Goal: Information Seeking & Learning: Compare options

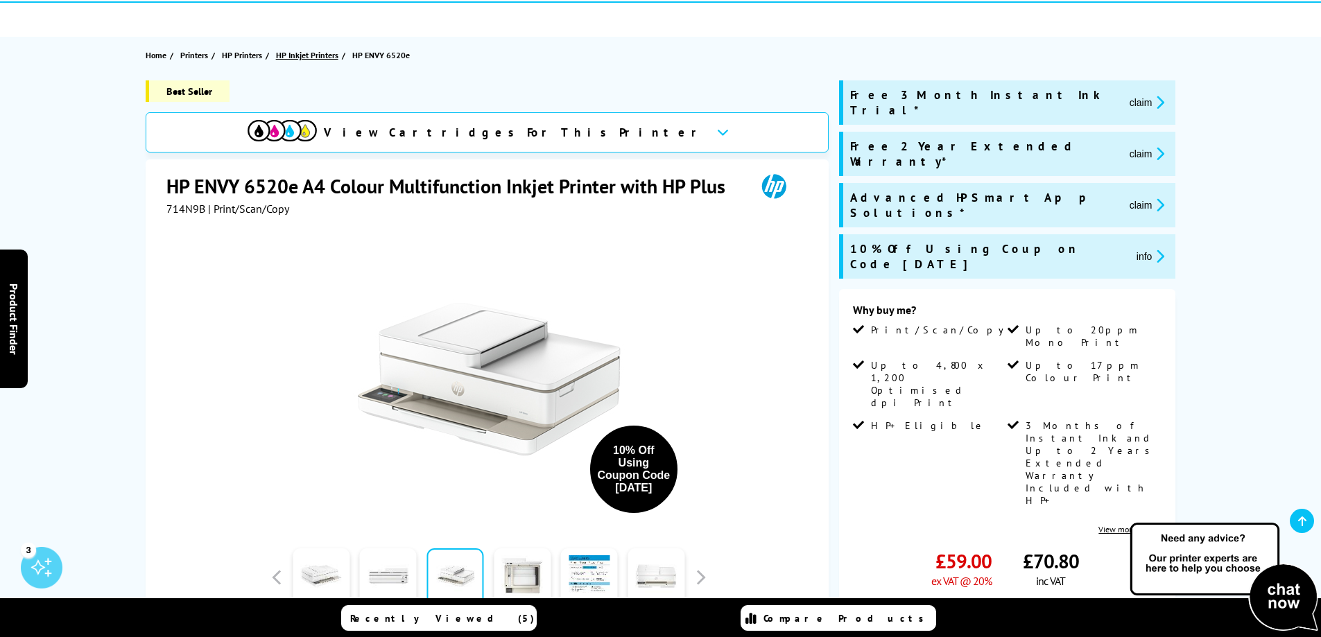
click at [296, 55] on span "HP Inkjet Printers" at bounding box center [307, 55] width 62 height 15
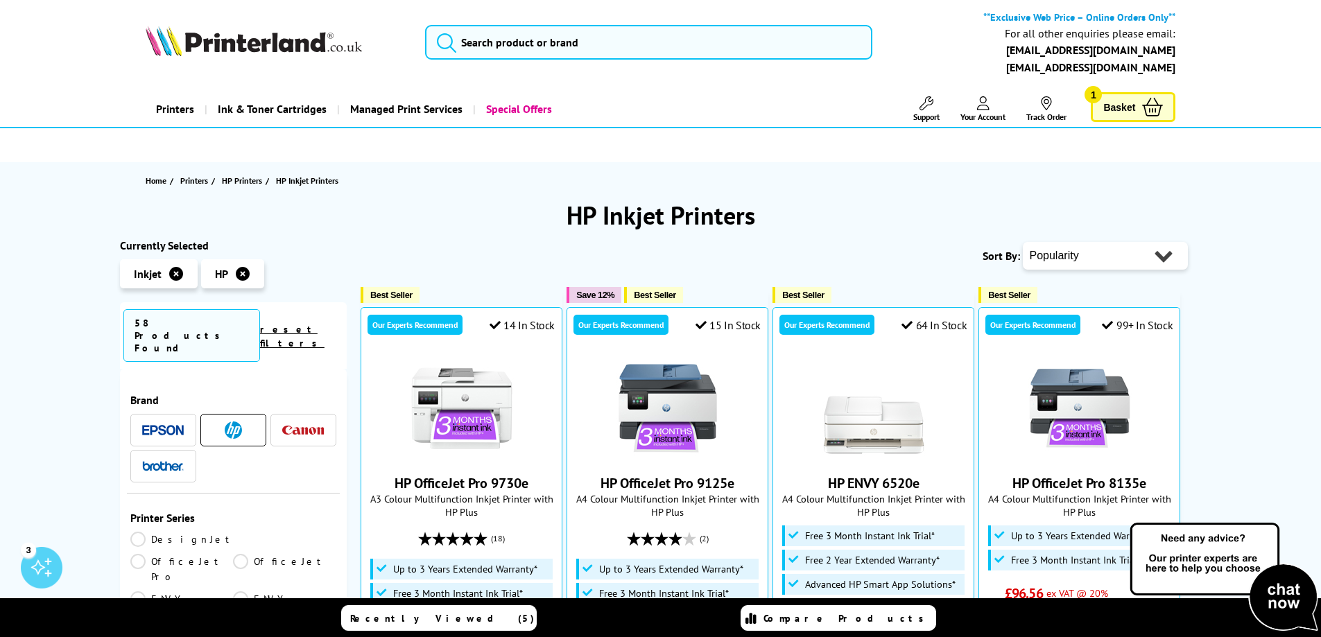
click at [1120, 107] on span "Basket" at bounding box center [1119, 107] width 32 height 19
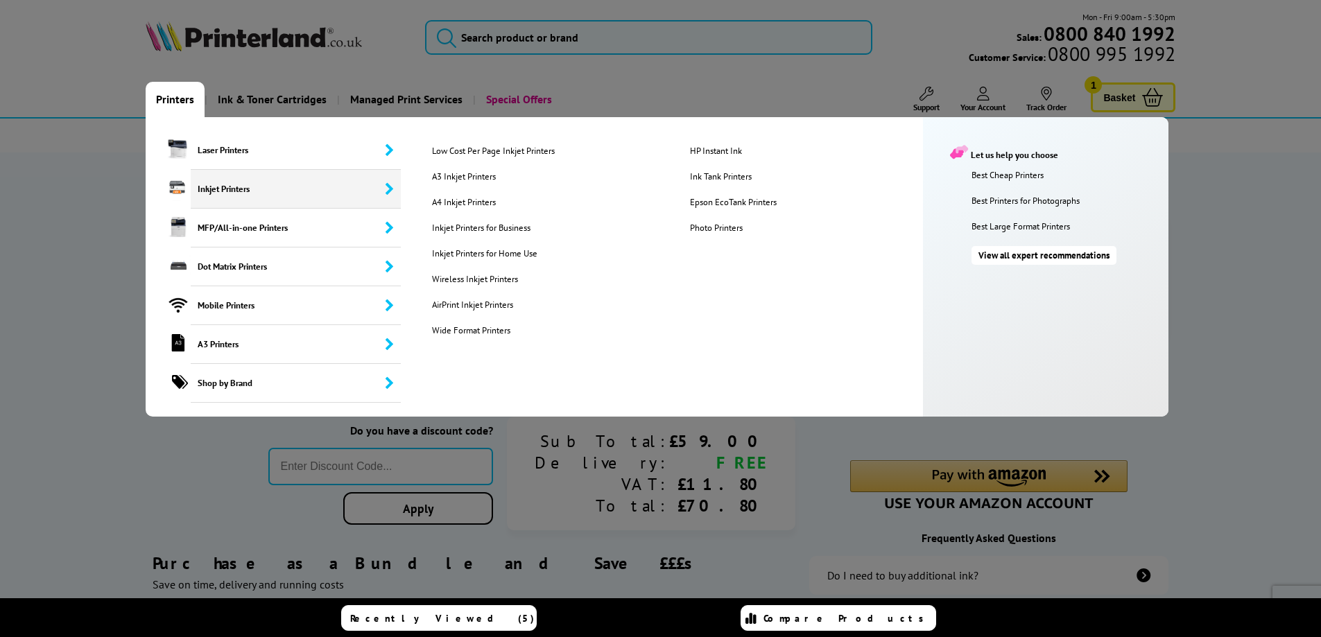
click at [222, 180] on span "Inkjet Printers" at bounding box center [296, 189] width 211 height 39
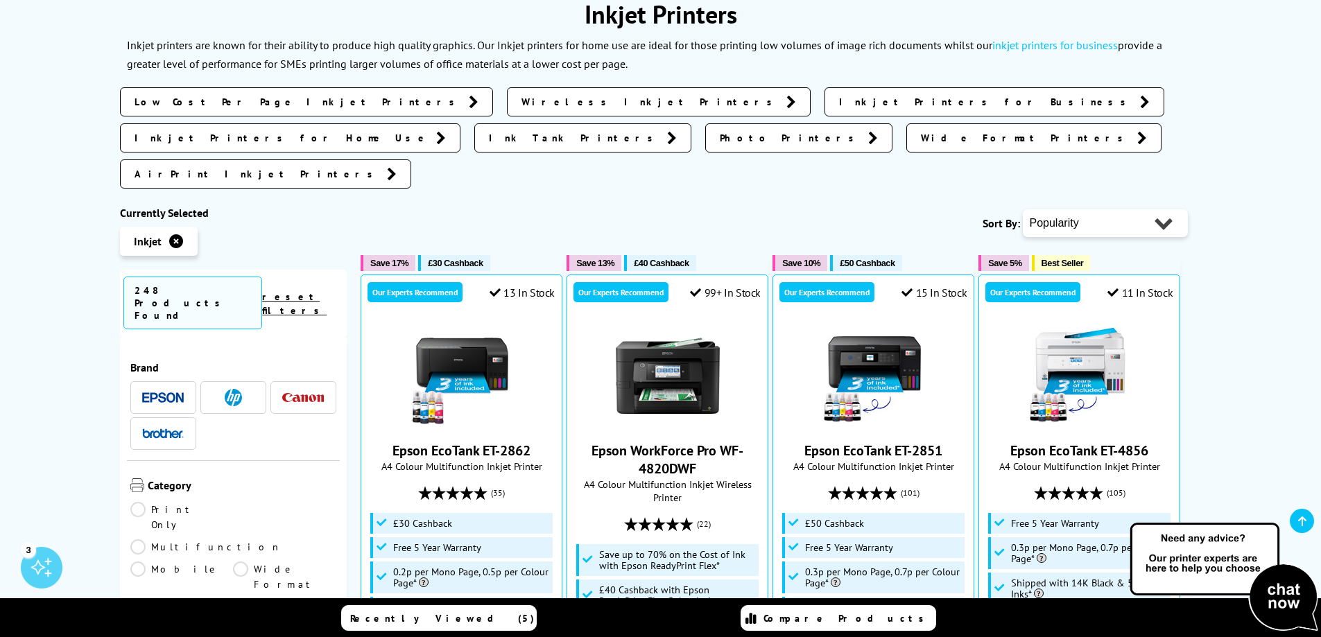
scroll to position [231, 0]
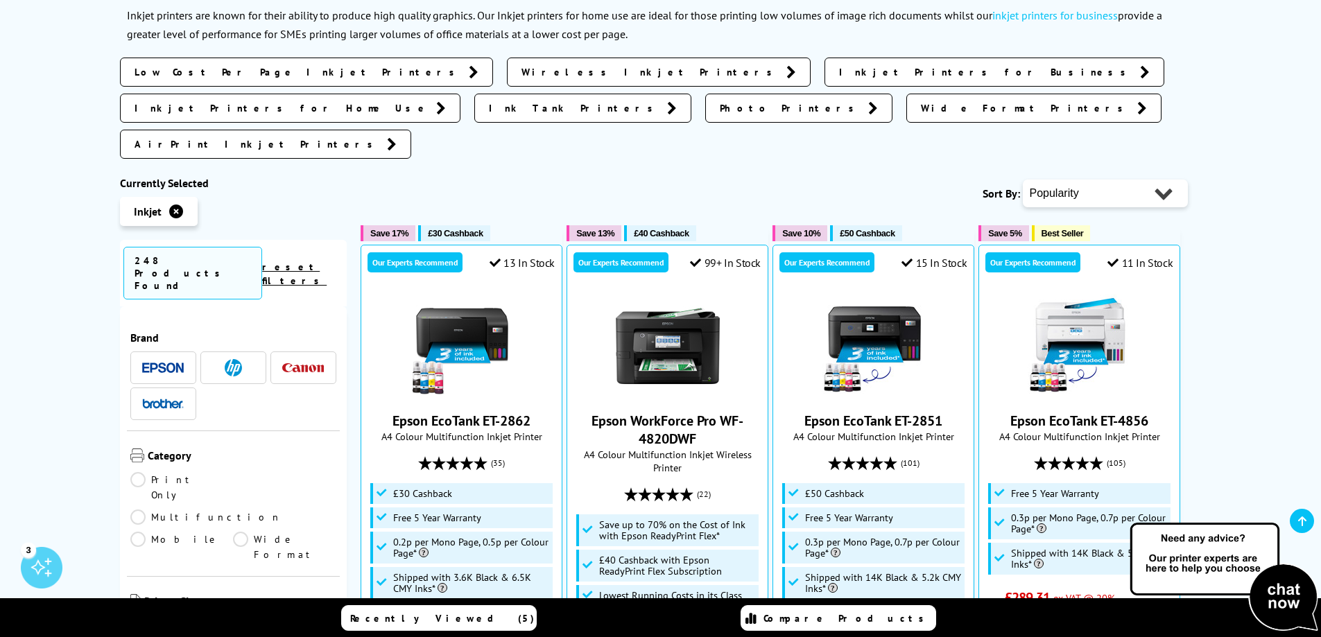
click at [171, 363] on img at bounding box center [163, 368] width 42 height 10
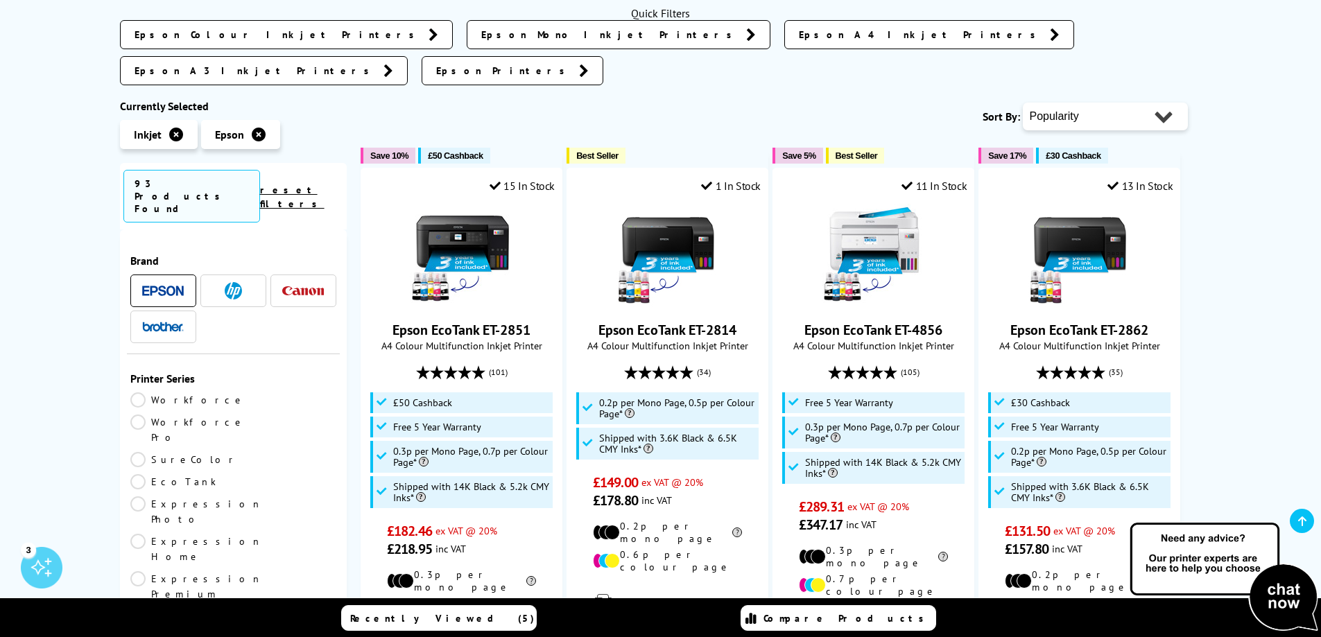
click at [1123, 103] on select "Popularity Rating Price - Low to High Price - High to Low Running Costs - Low t…" at bounding box center [1105, 117] width 165 height 28
select select "Price Ascending"
click at [1023, 103] on select "Popularity Rating Price - Low to High Price - High to Low Running Costs - Low t…" at bounding box center [1105, 117] width 165 height 28
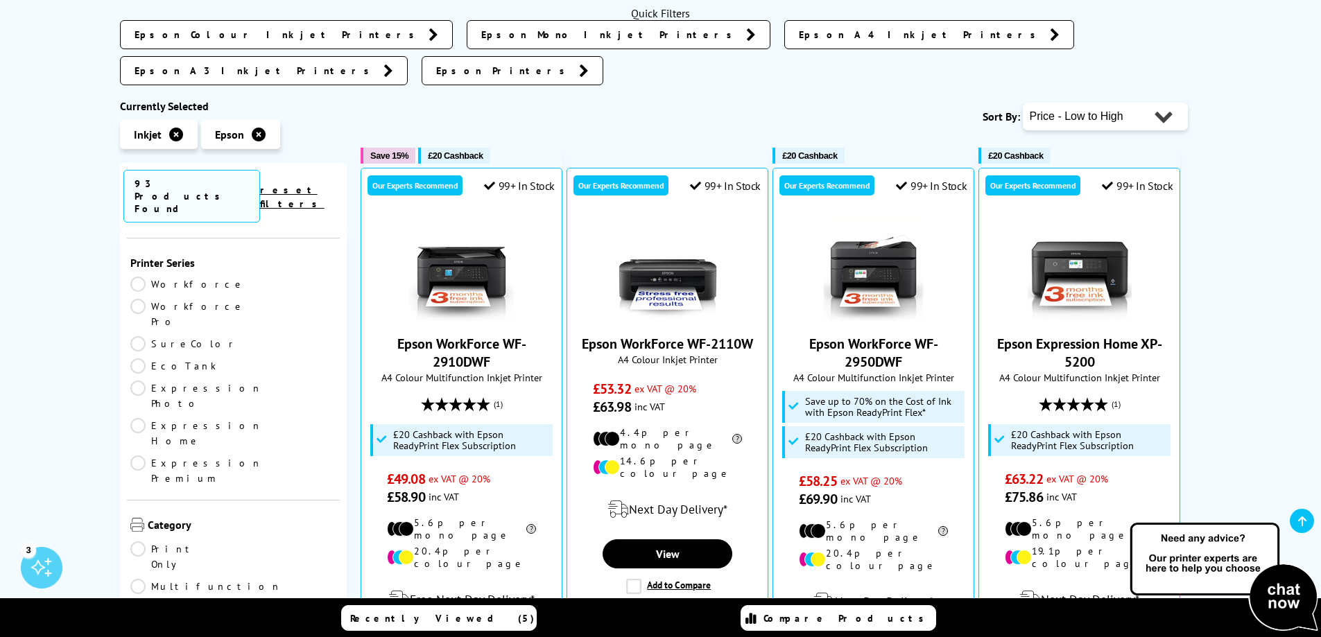
scroll to position [231, 0]
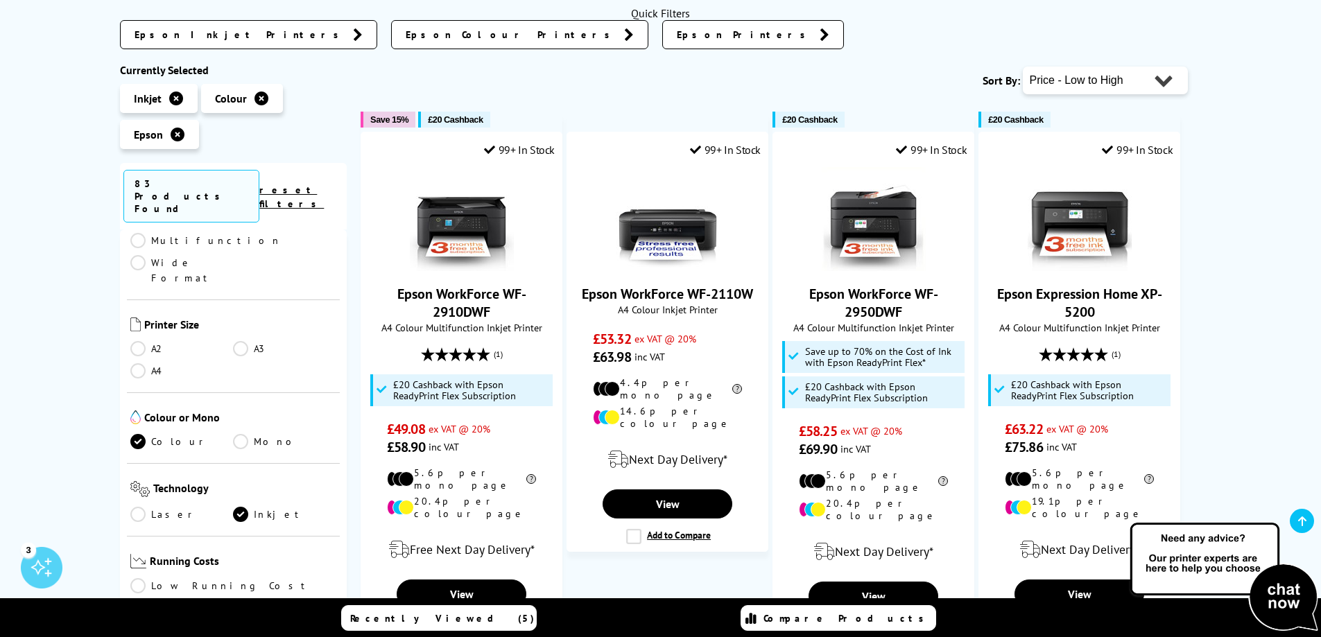
scroll to position [578, 0]
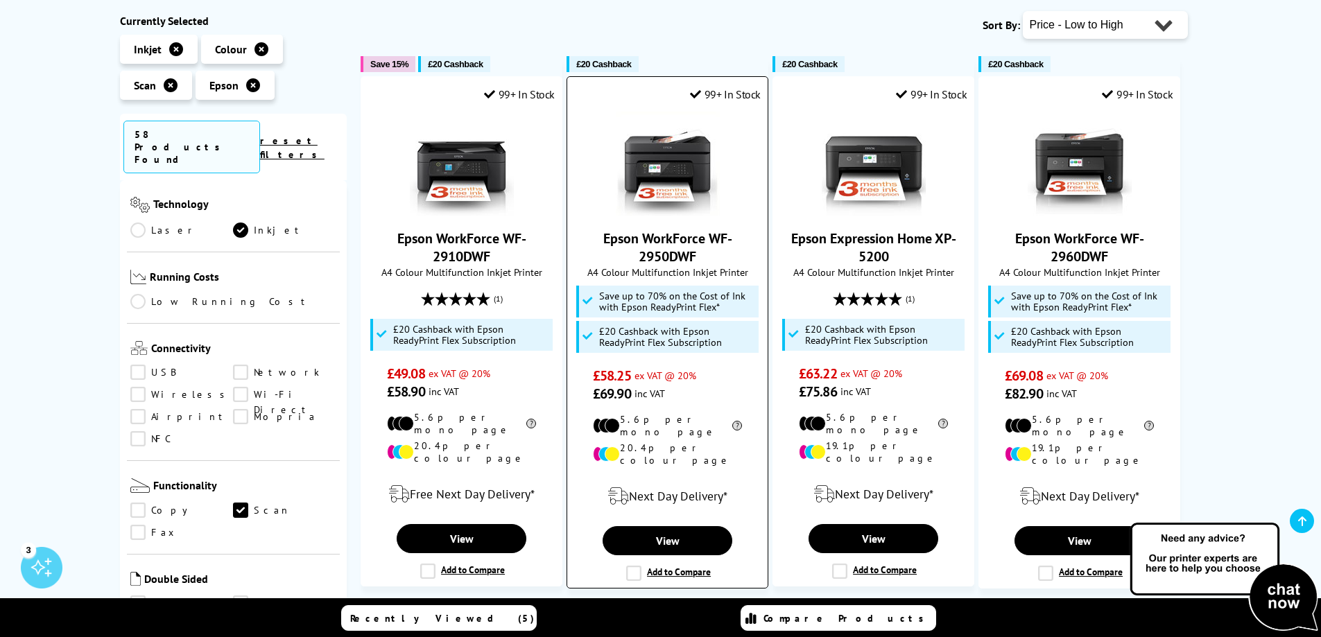
scroll to position [347, 0]
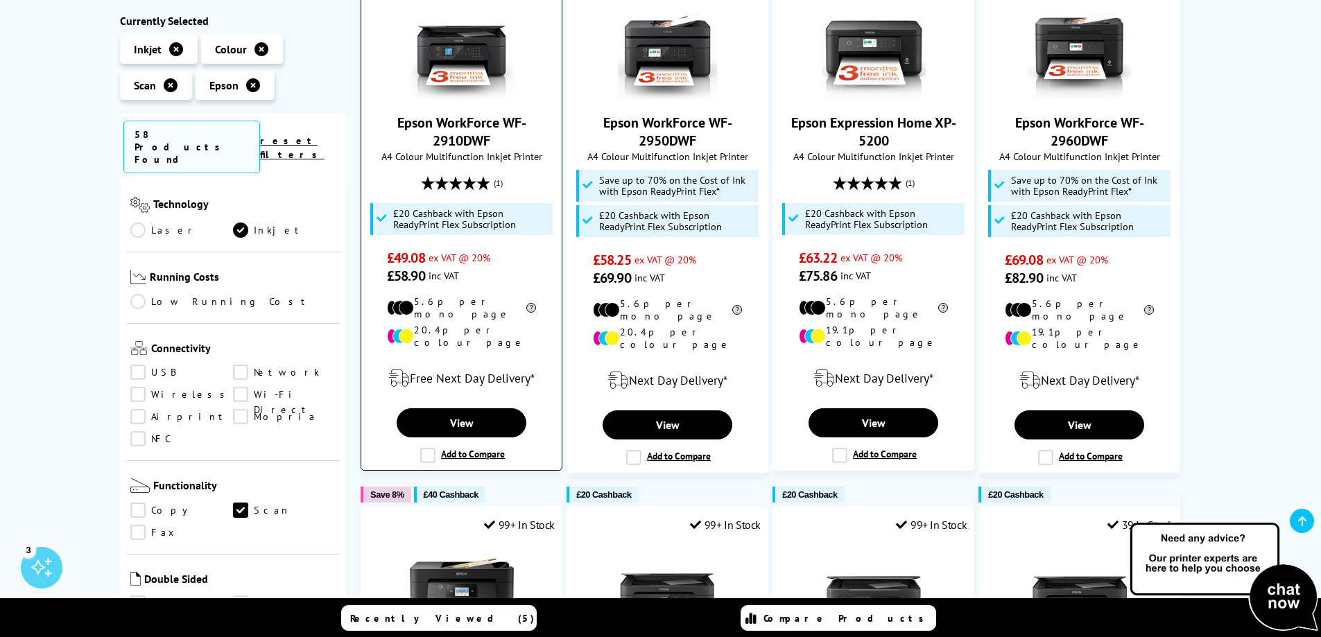
click at [458, 54] on img at bounding box center [462, 48] width 104 height 104
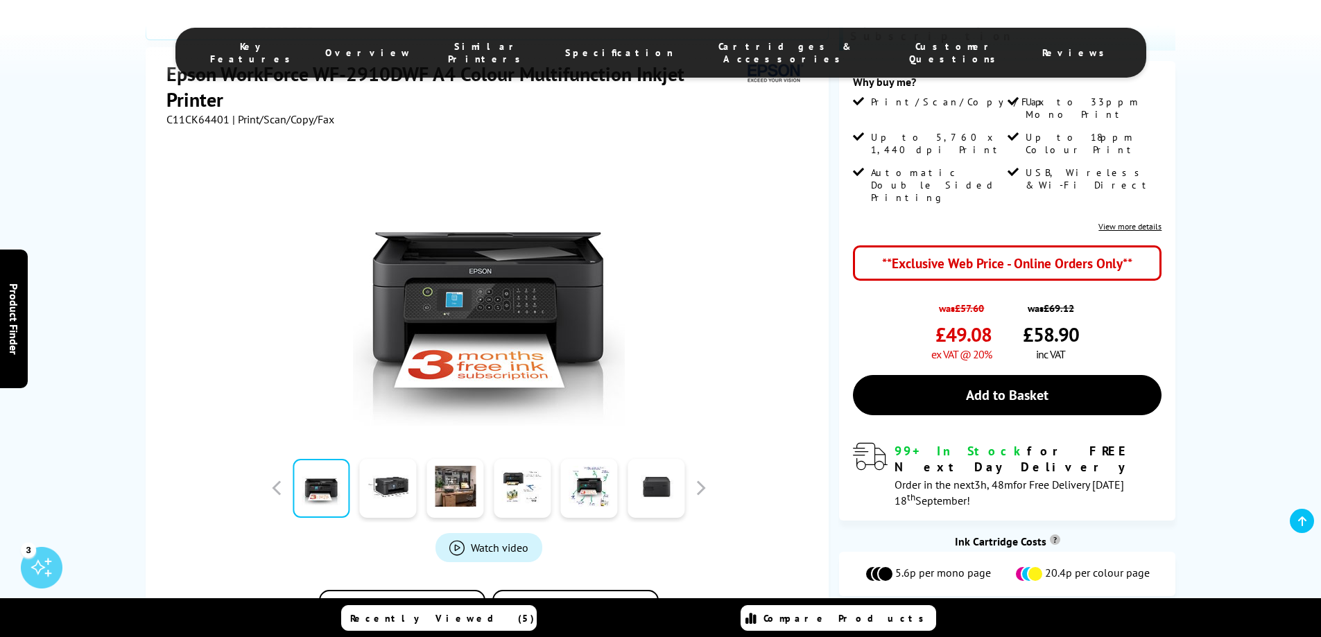
scroll to position [347, 0]
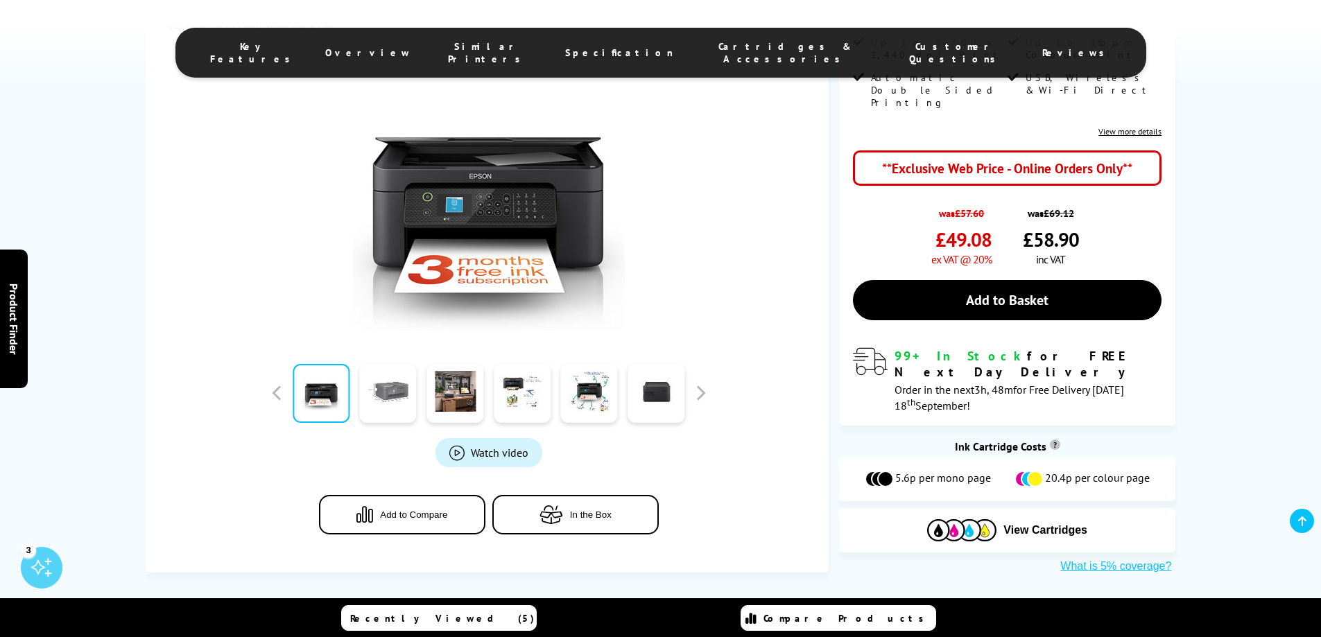
click at [402, 380] on link at bounding box center [388, 393] width 57 height 59
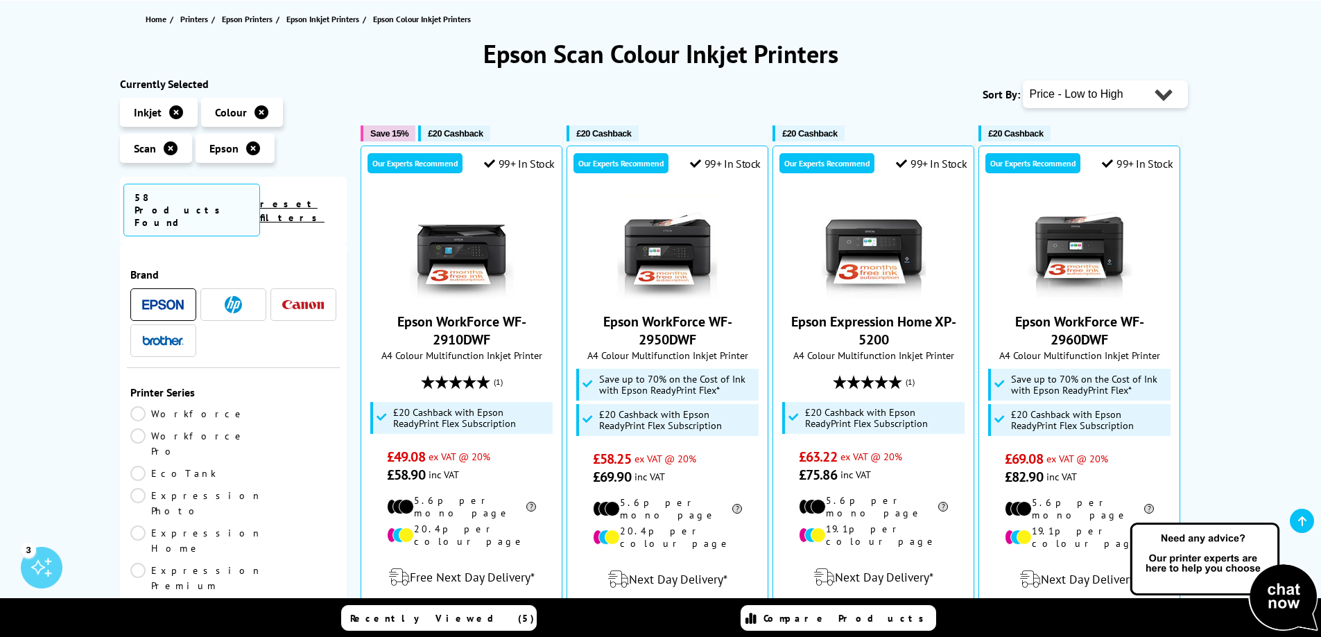
scroll to position [116, 0]
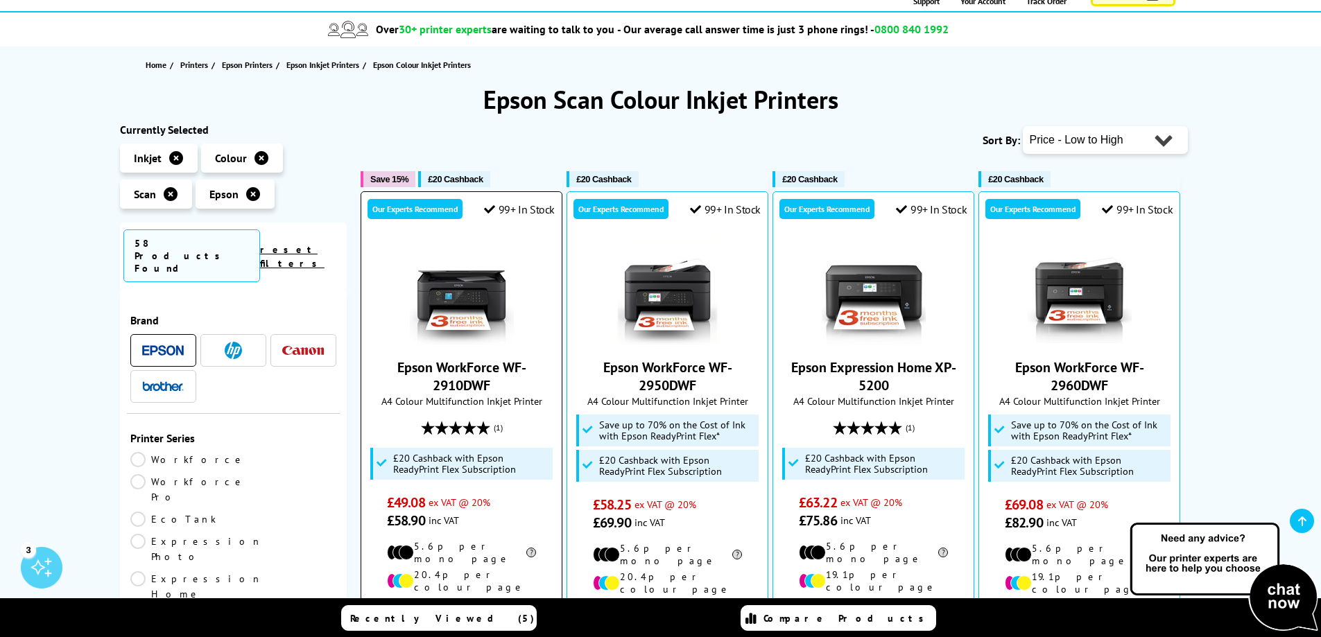
click at [453, 275] on img at bounding box center [462, 293] width 104 height 104
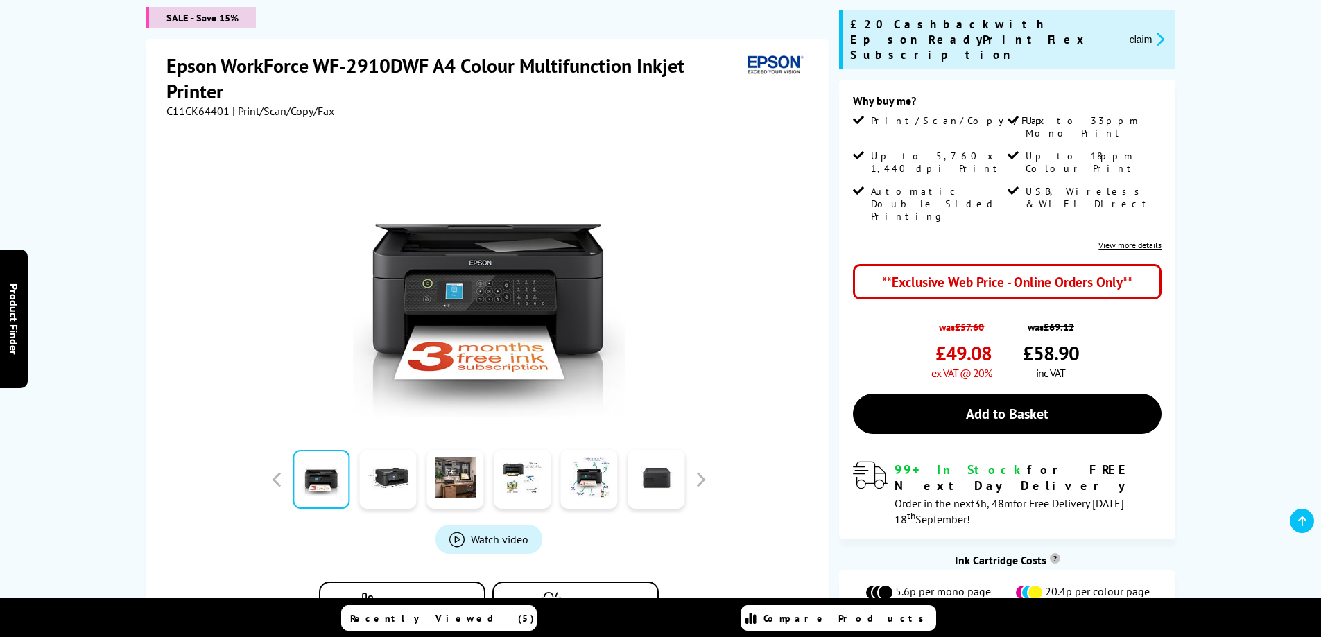
scroll to position [347, 0]
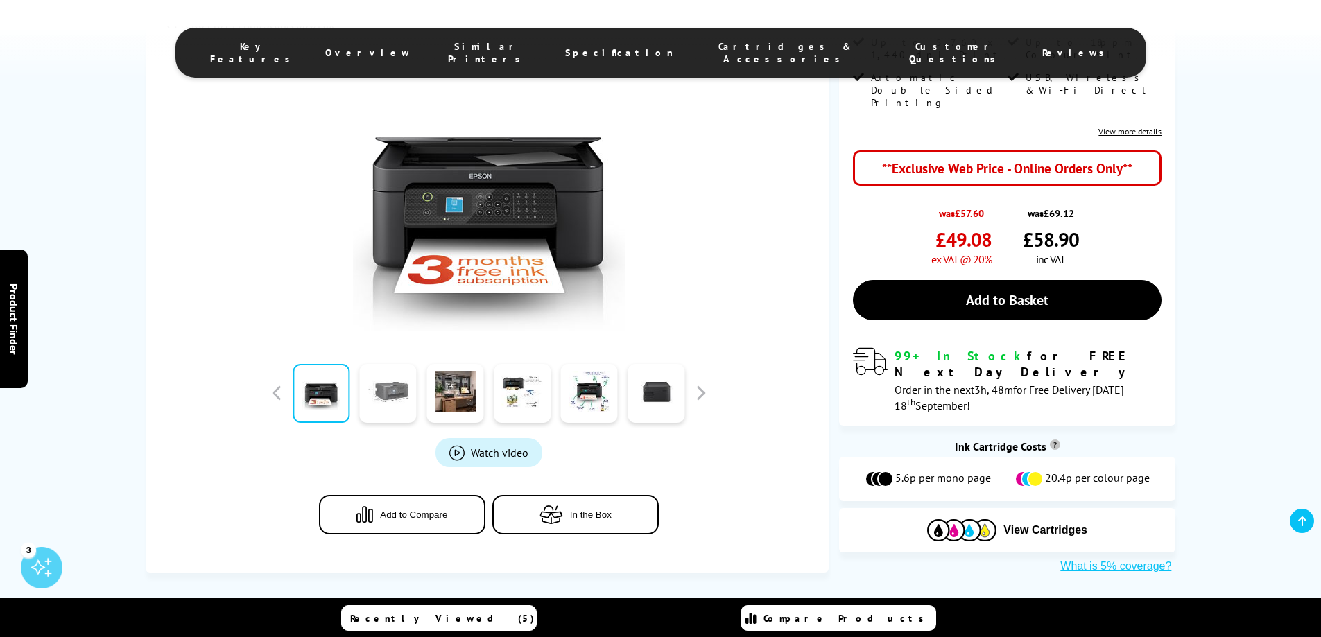
click at [384, 391] on link at bounding box center [388, 393] width 57 height 59
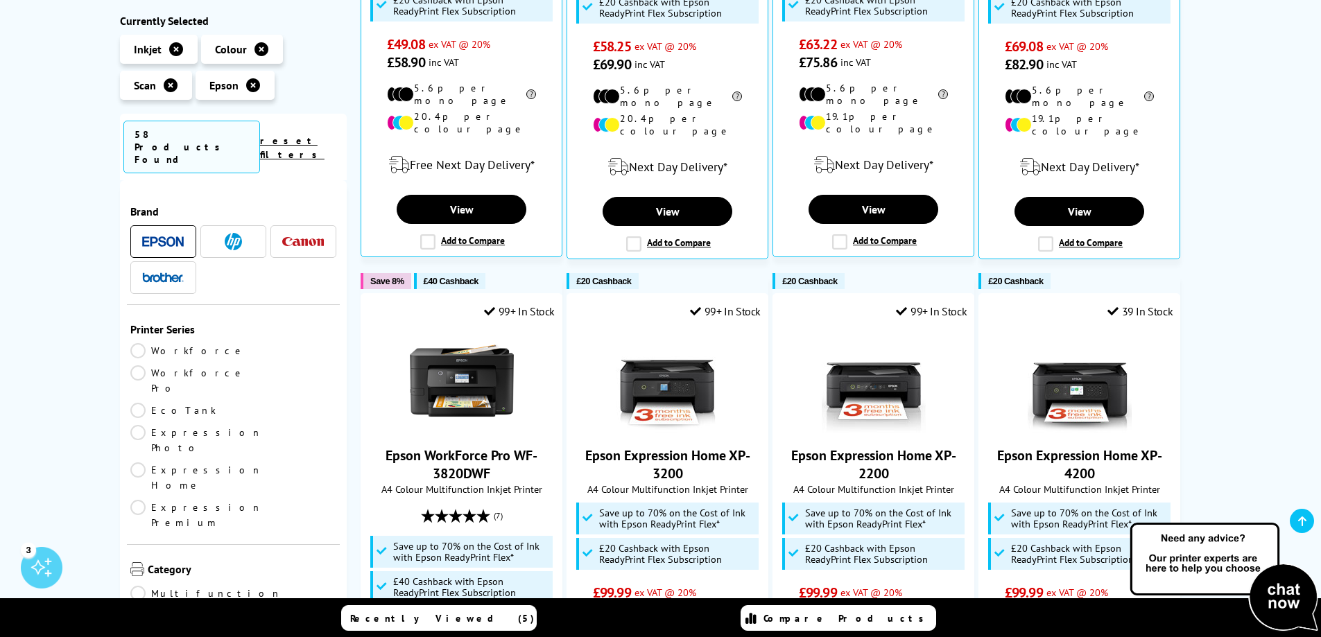
scroll to position [693, 0]
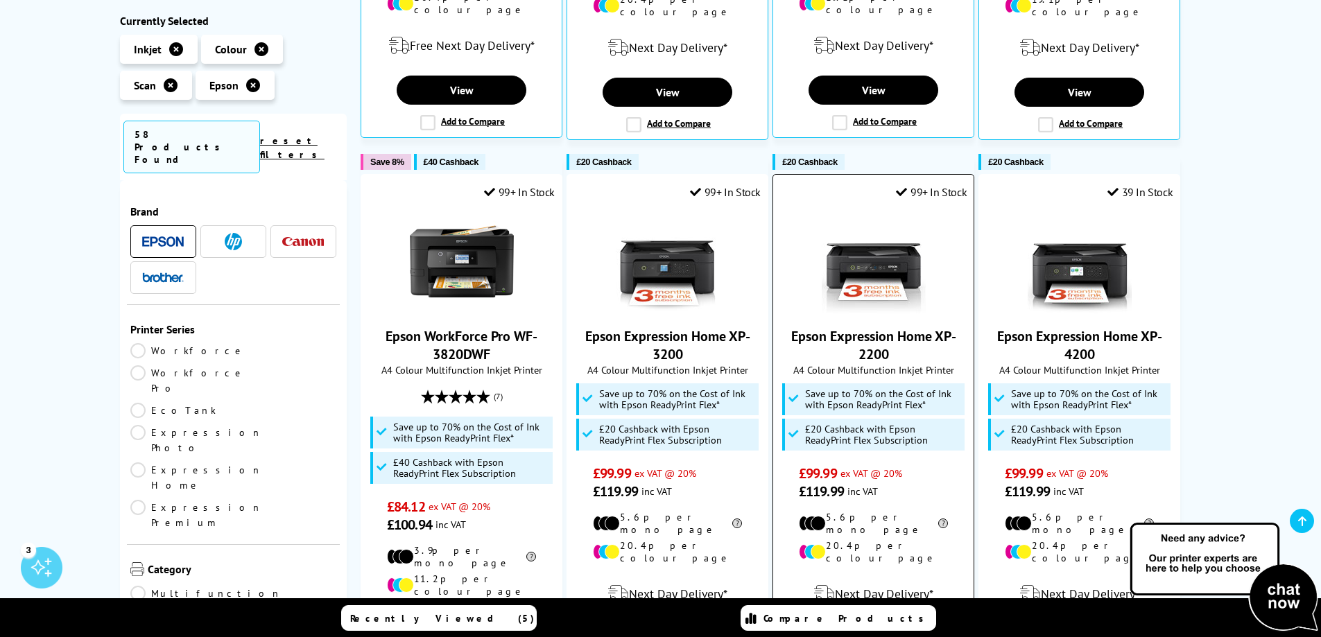
click at [874, 233] on img at bounding box center [874, 261] width 104 height 104
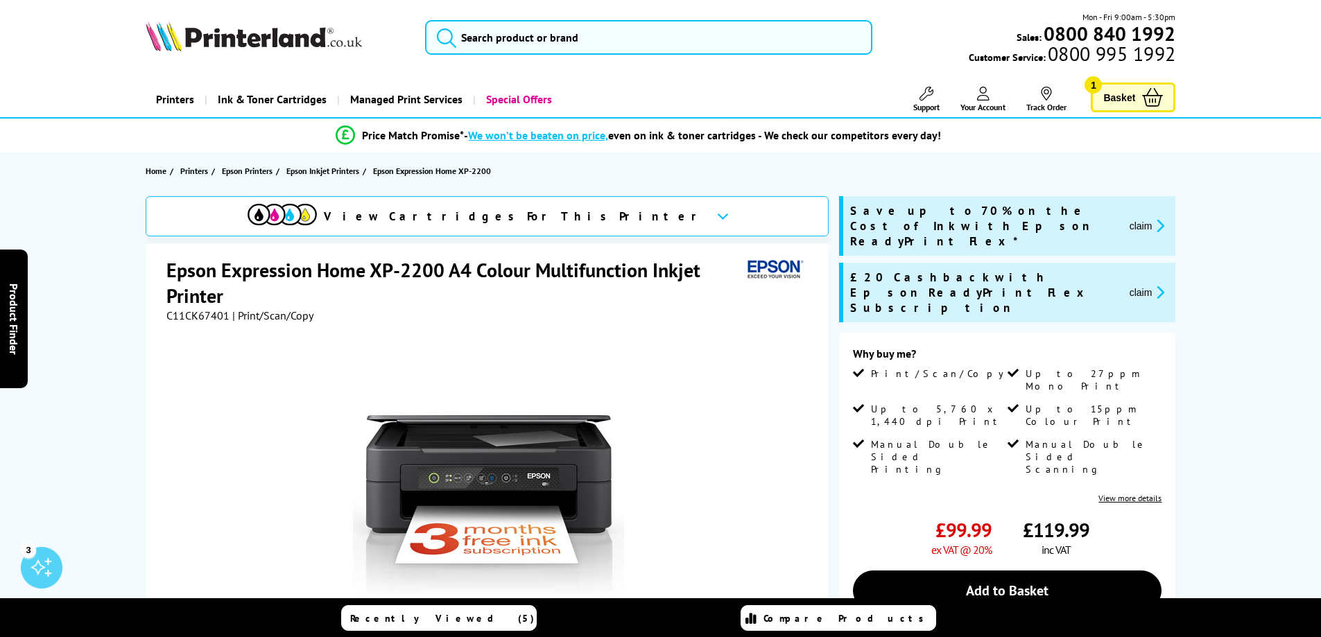
scroll to position [347, 0]
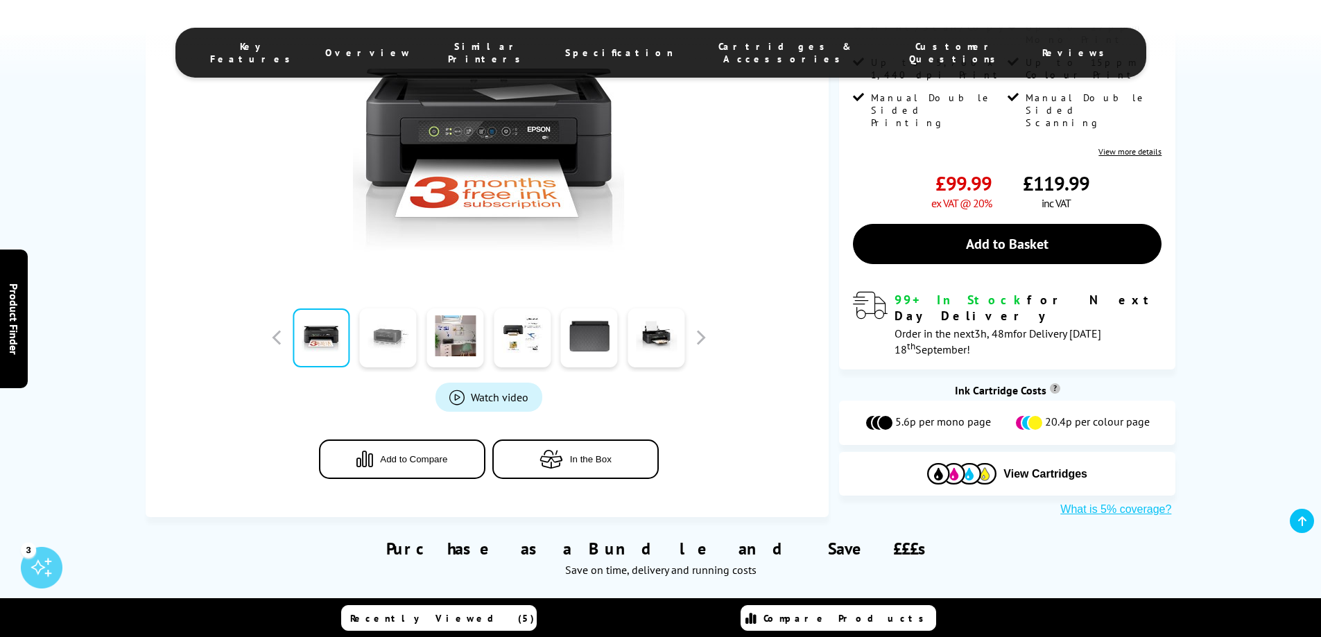
click at [397, 339] on link at bounding box center [388, 338] width 57 height 59
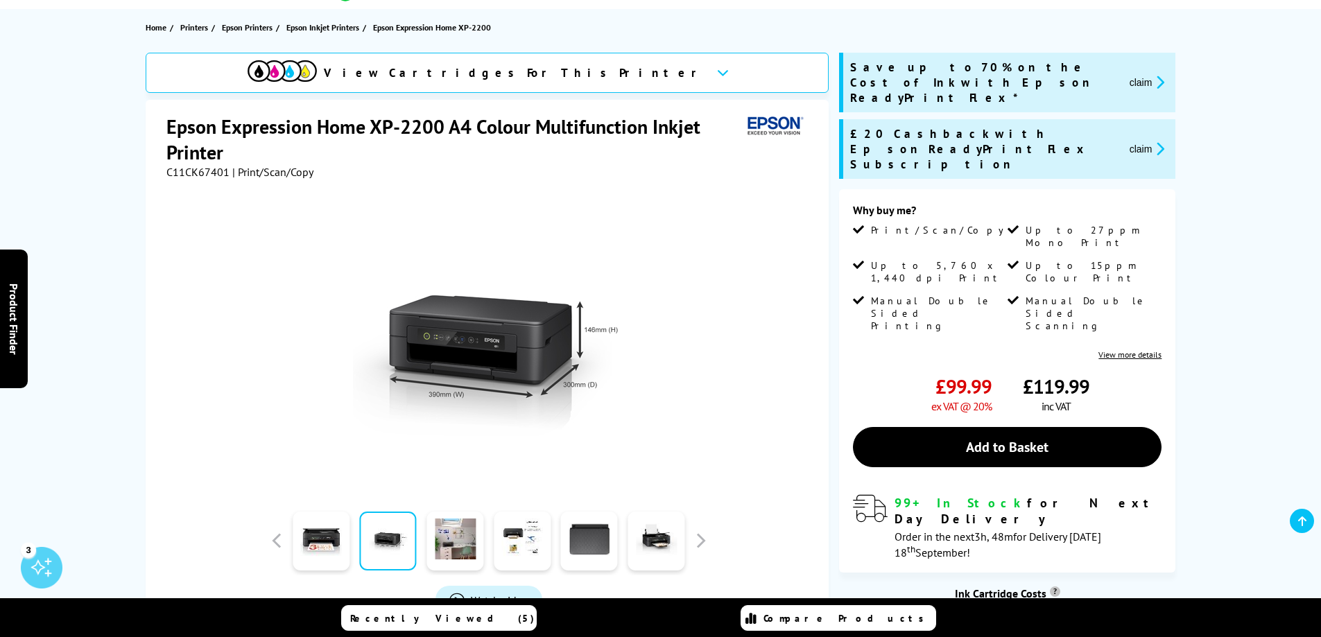
scroll to position [116, 0]
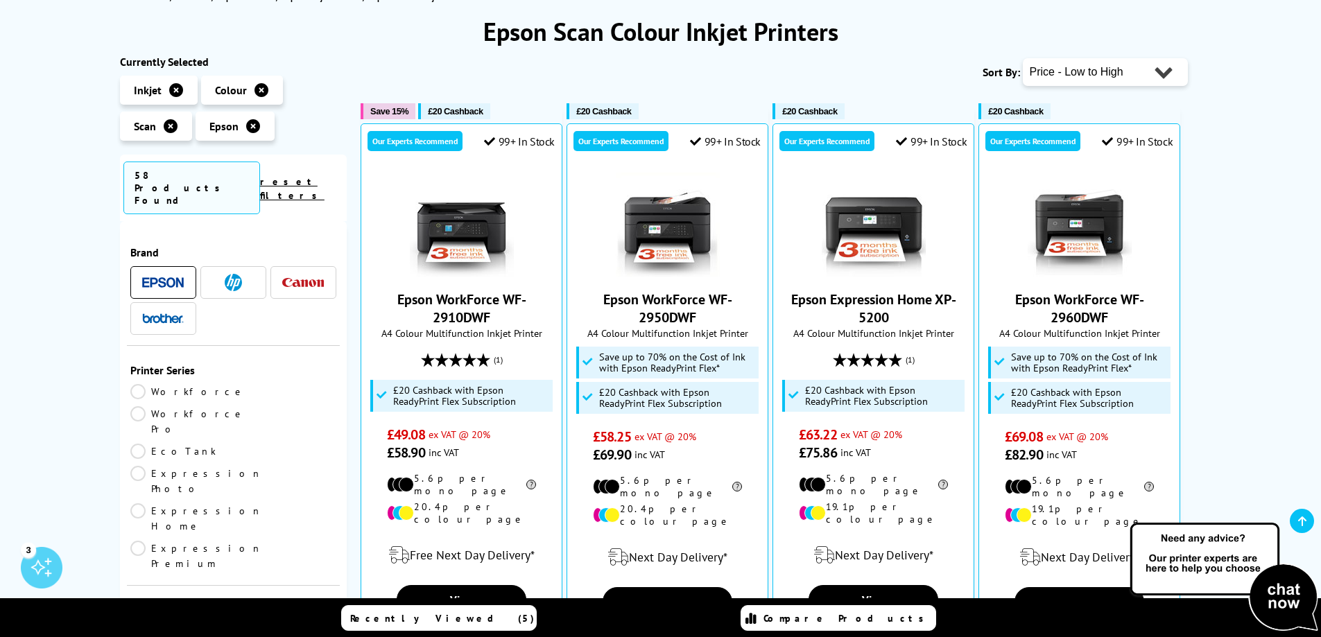
scroll to position [231, 0]
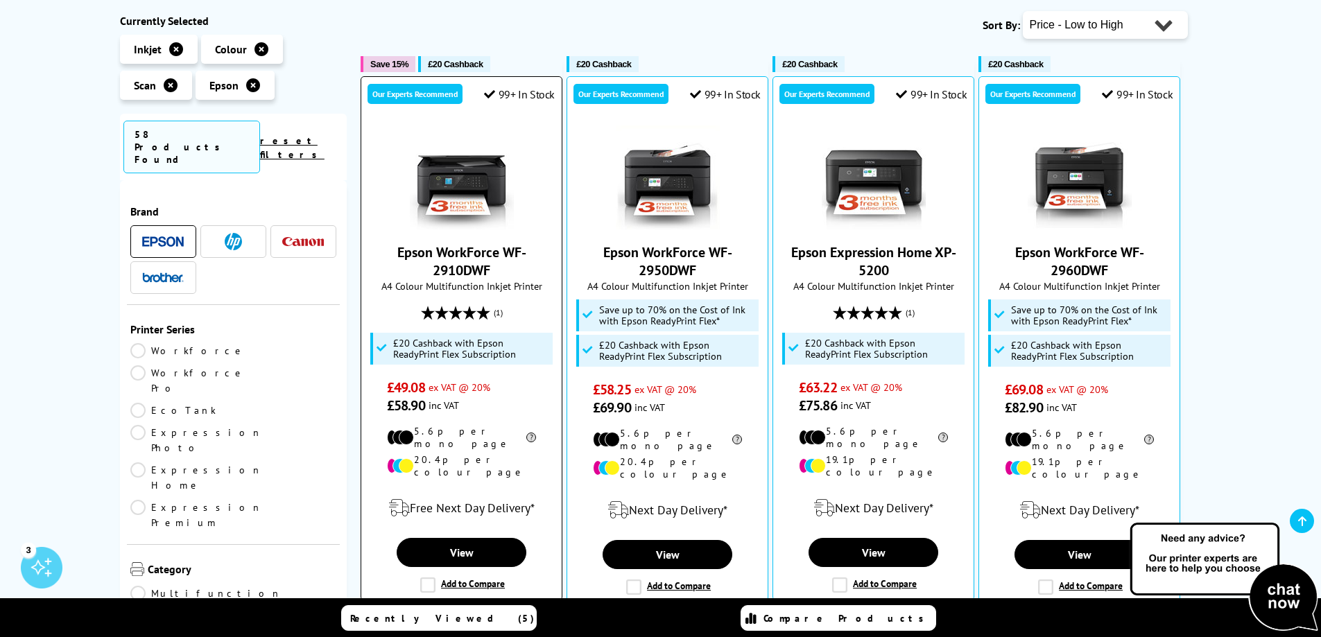
click at [477, 185] on img at bounding box center [462, 178] width 104 height 104
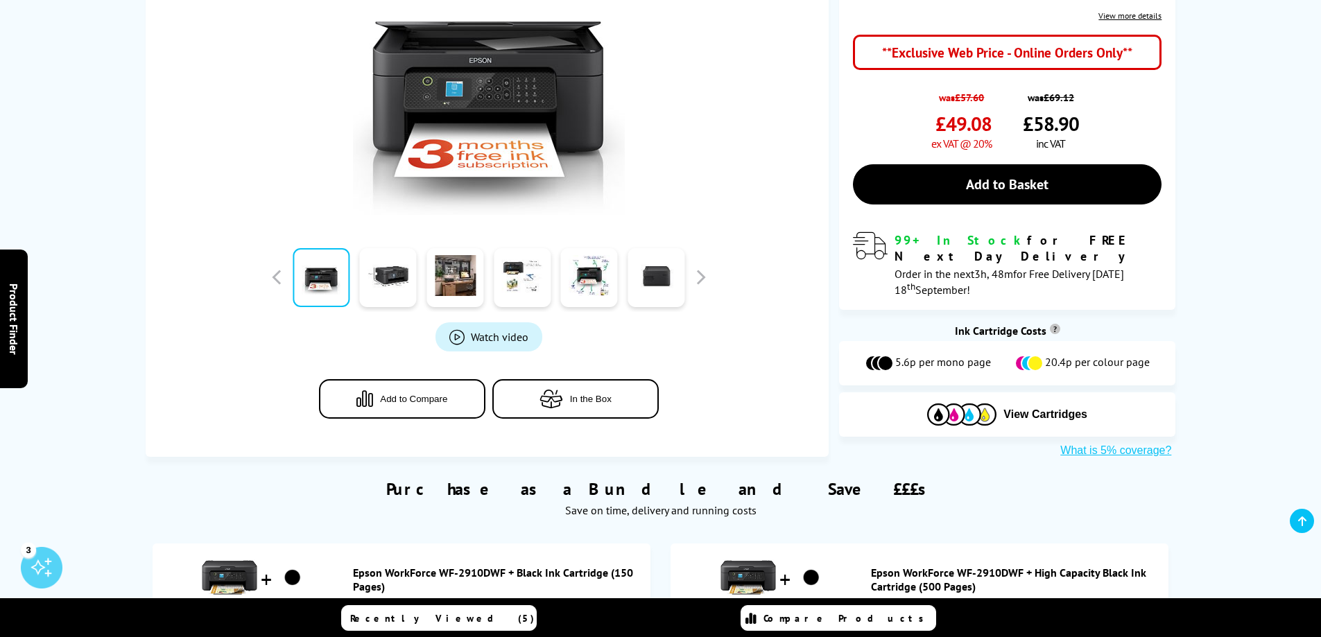
scroll to position [347, 0]
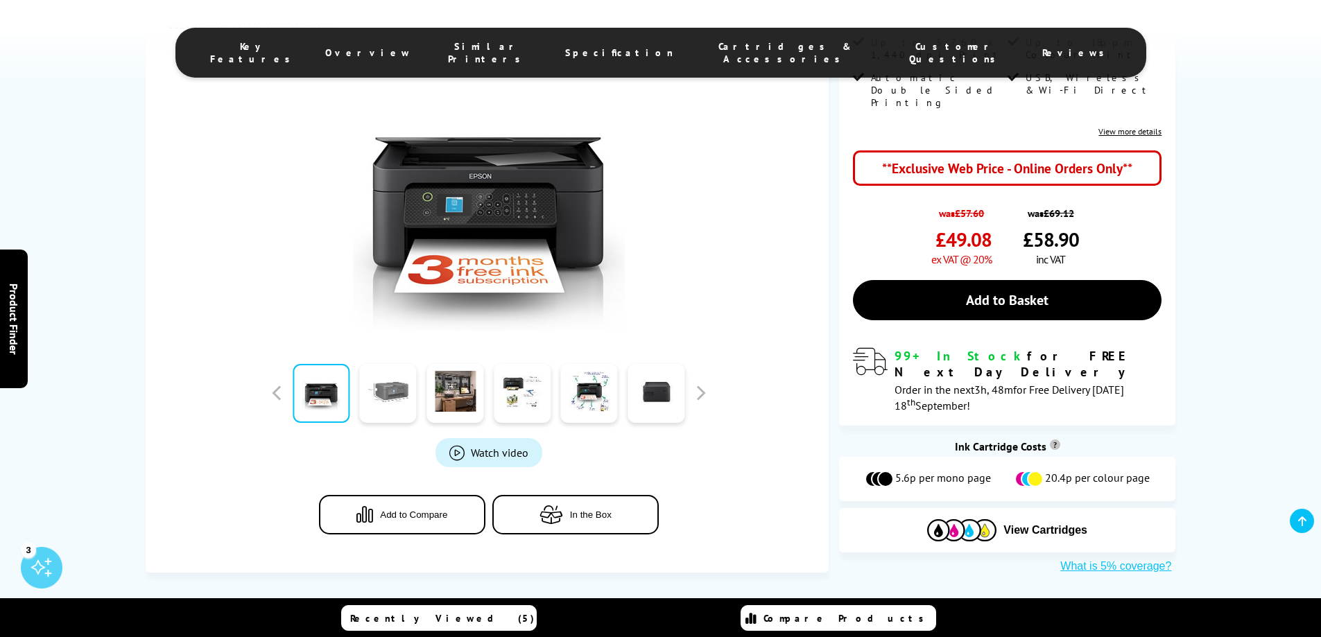
click at [373, 378] on link at bounding box center [388, 393] width 57 height 59
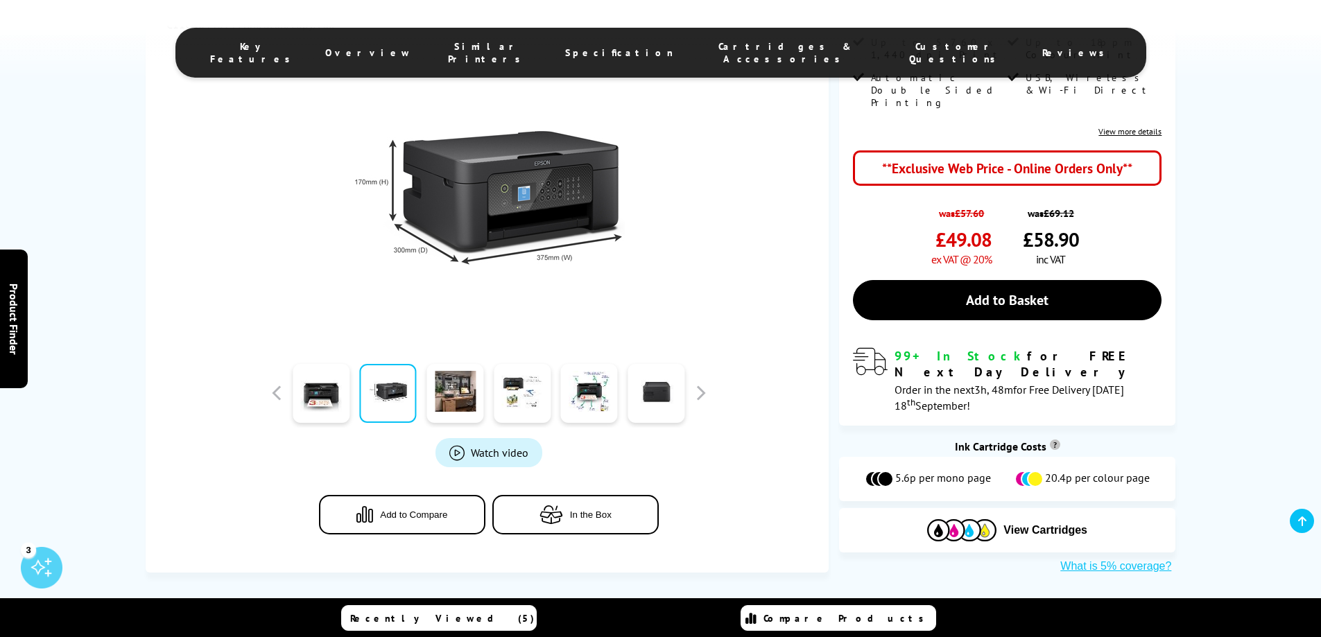
scroll to position [231, 0]
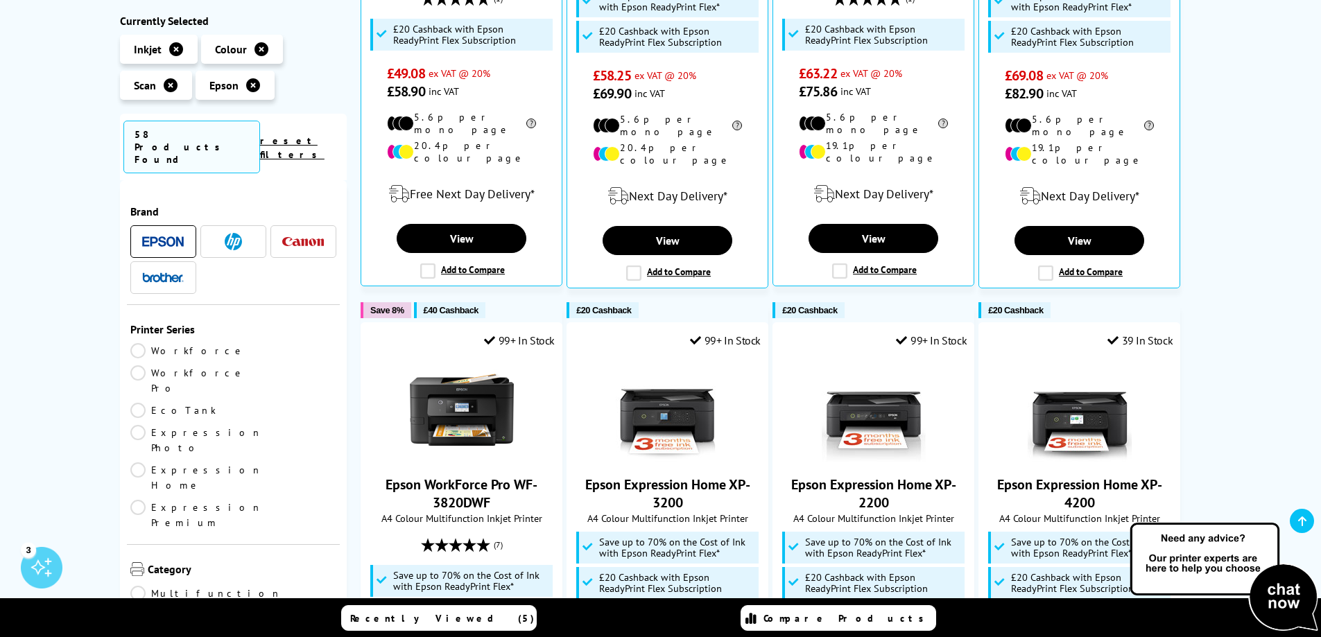
scroll to position [809, 0]
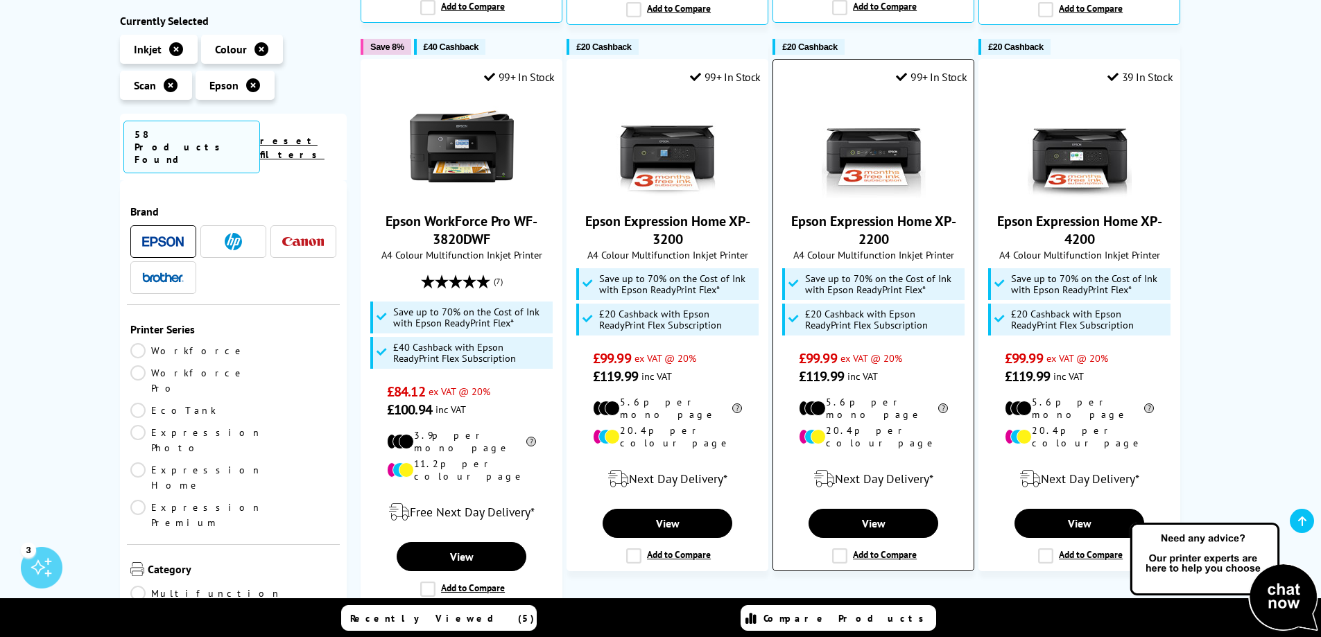
click at [879, 132] on img at bounding box center [874, 146] width 104 height 104
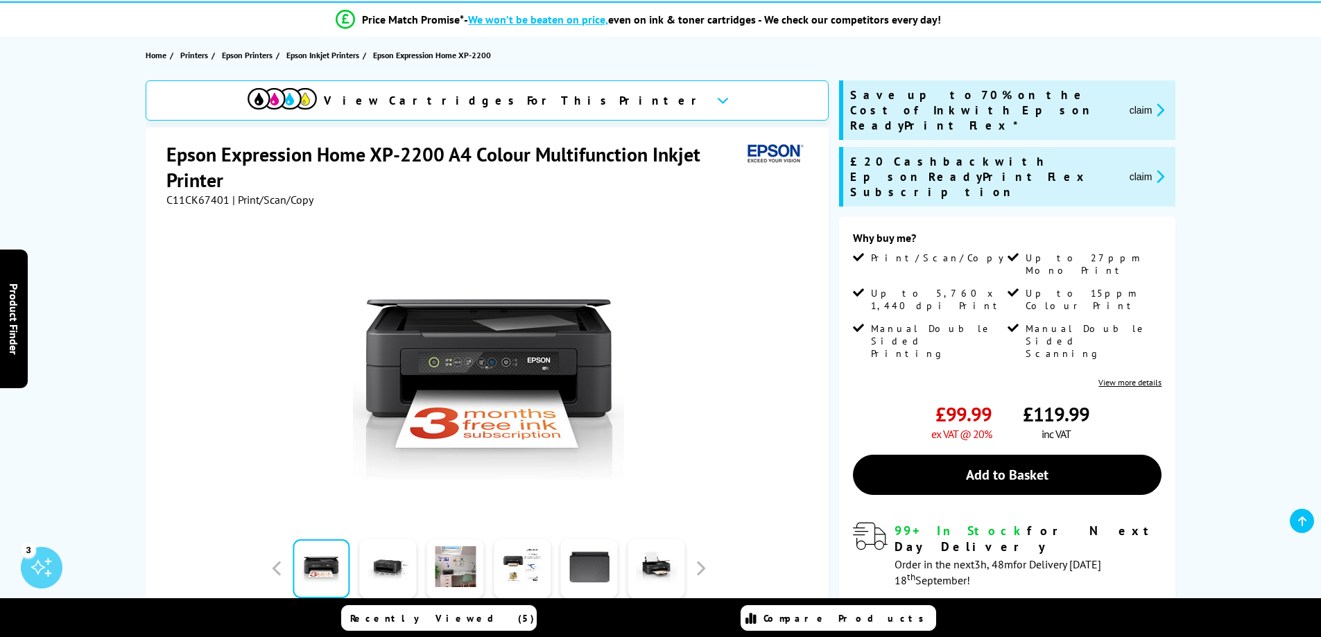
scroll to position [231, 0]
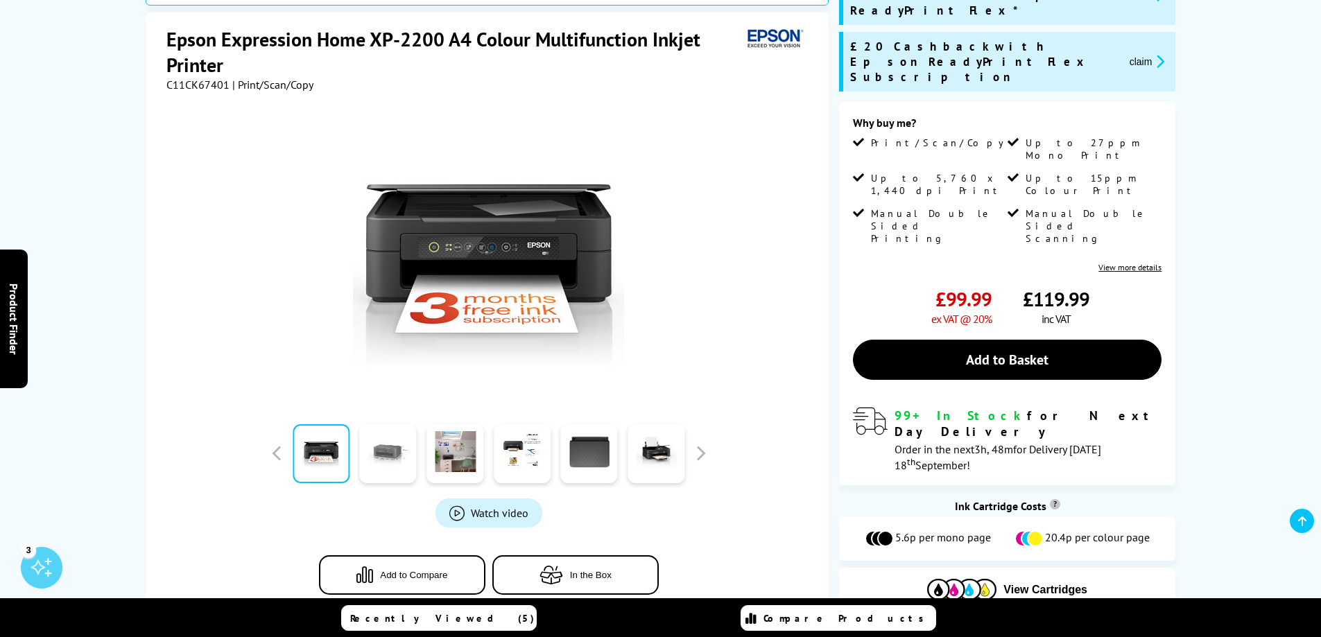
click at [382, 460] on link at bounding box center [388, 453] width 57 height 59
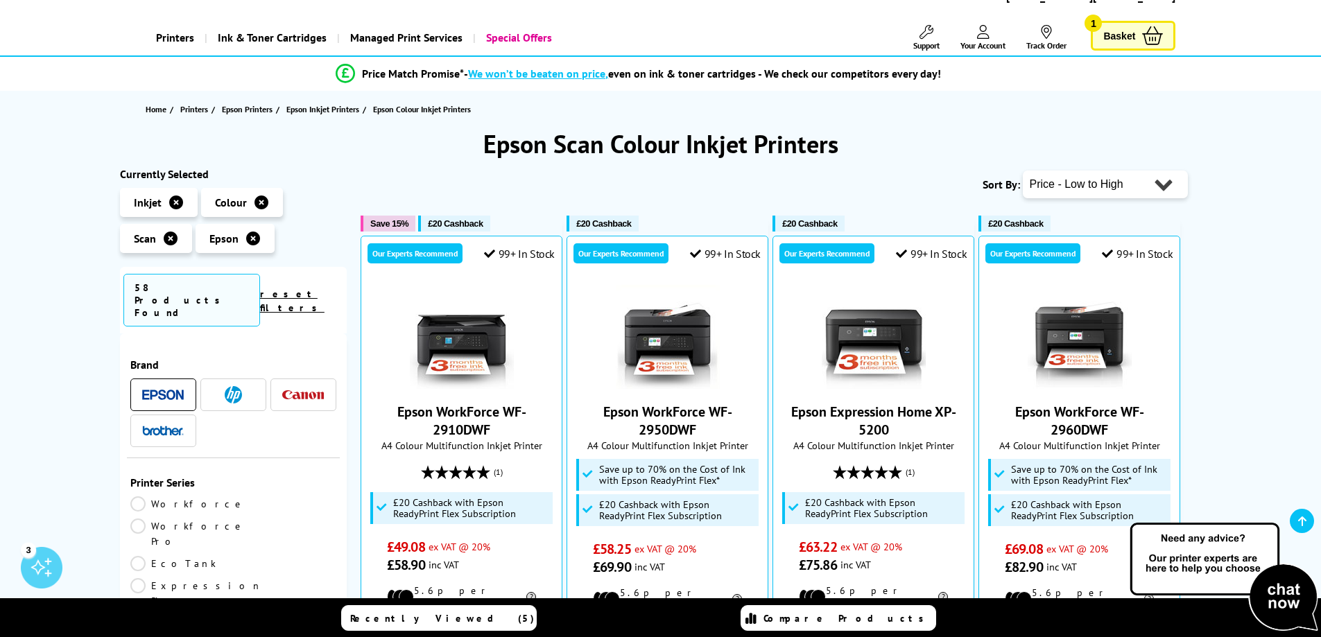
scroll to position [116, 0]
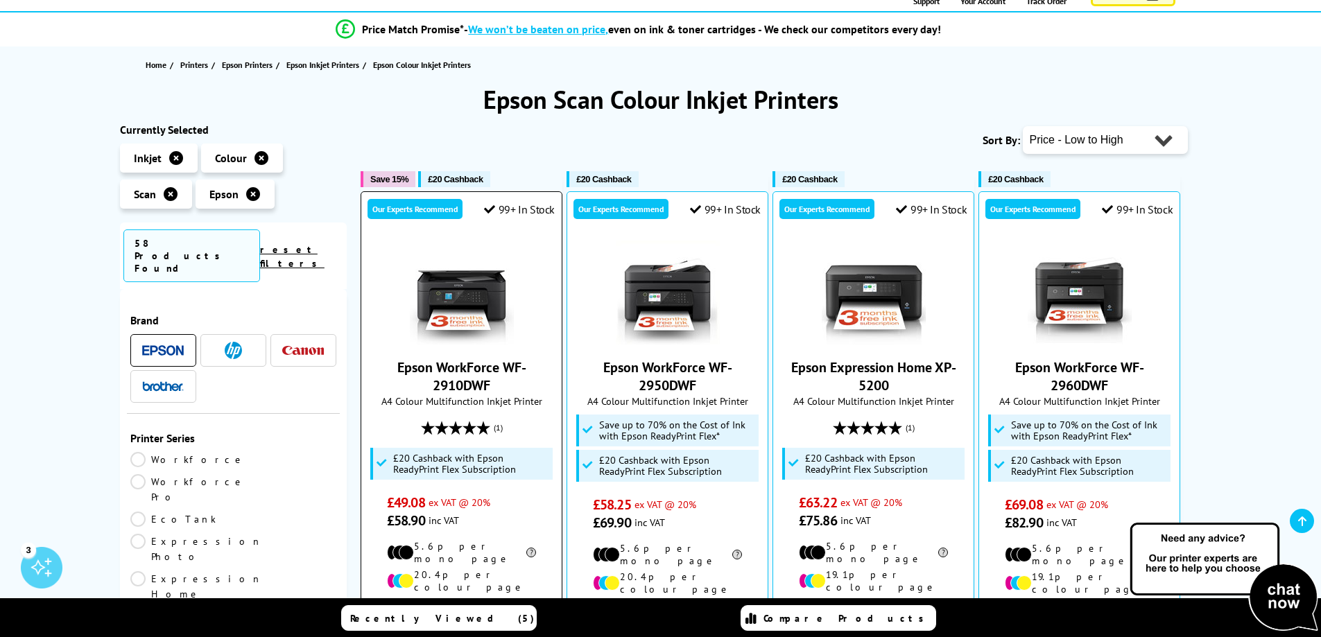
click at [468, 292] on img at bounding box center [462, 293] width 104 height 104
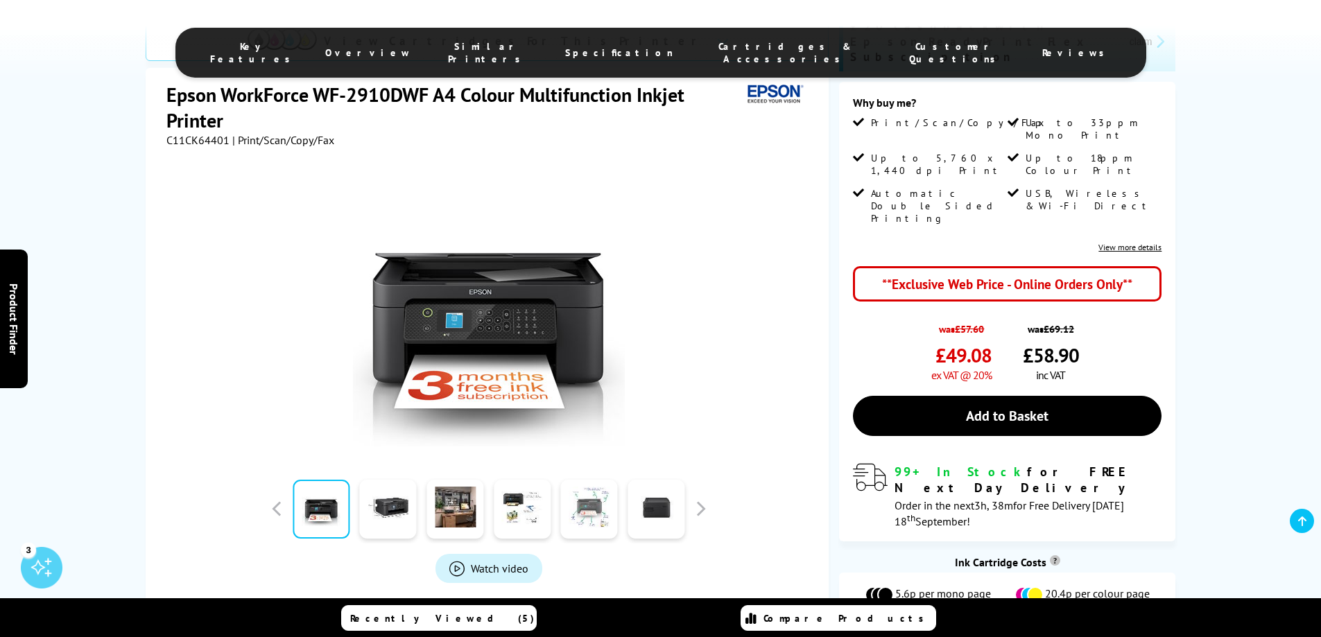
scroll to position [347, 0]
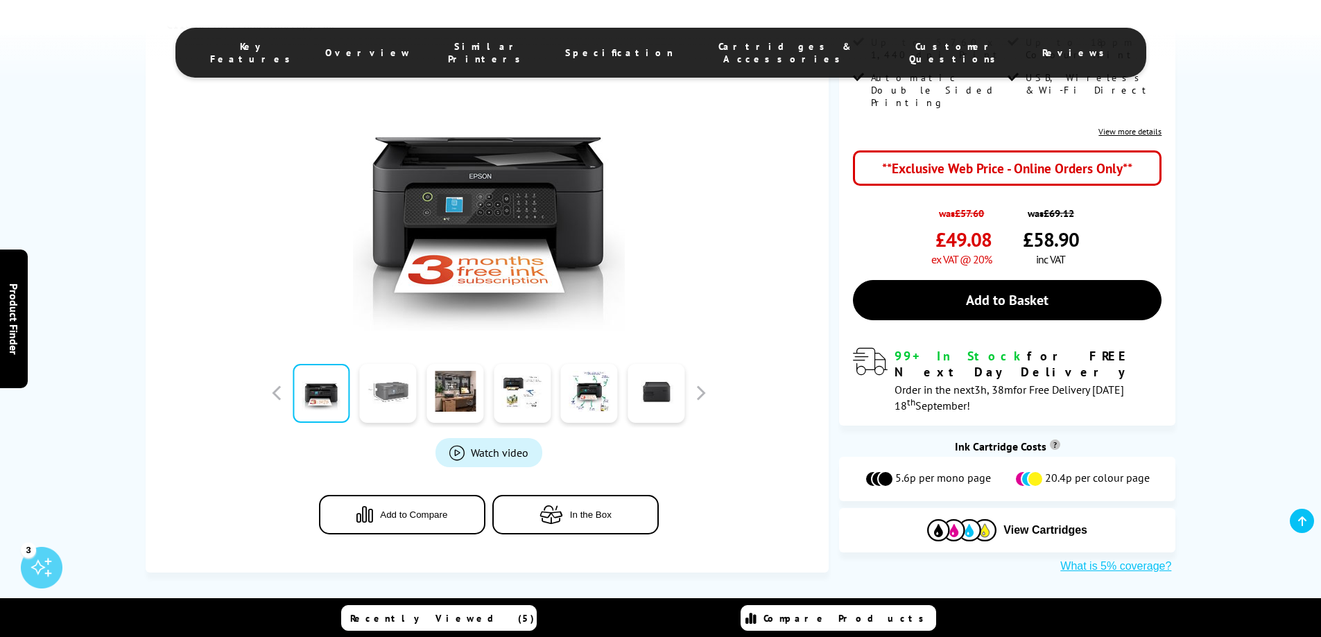
click at [404, 380] on link at bounding box center [388, 393] width 57 height 59
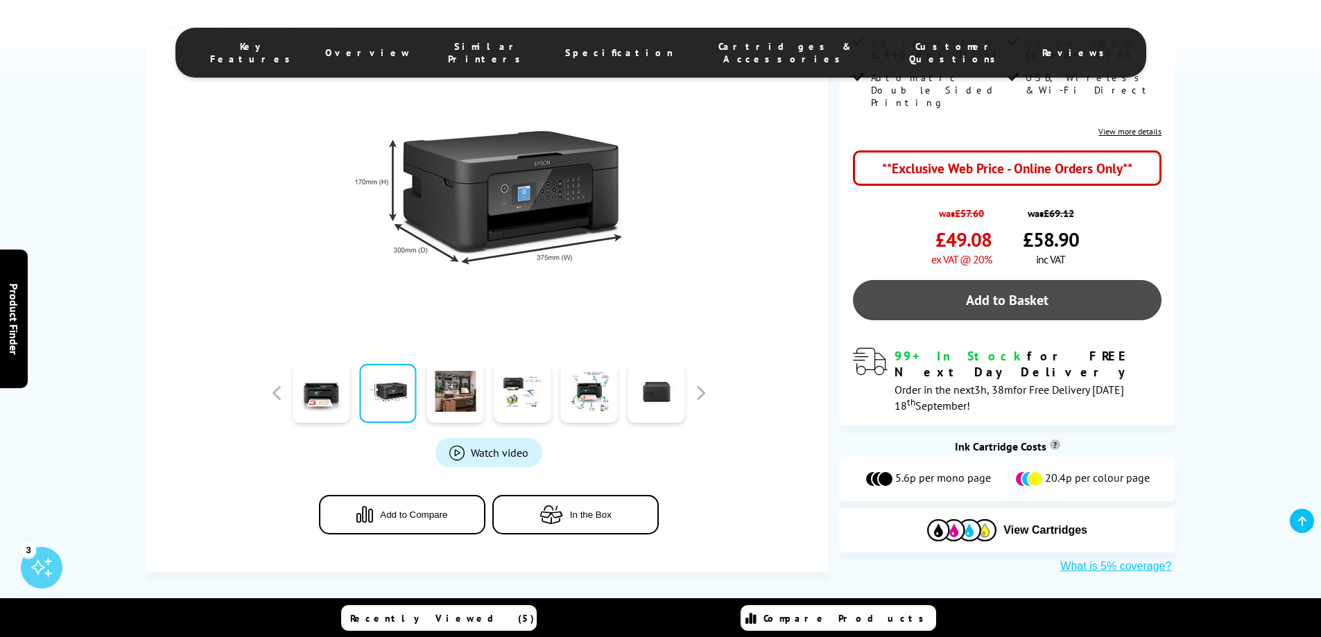
click at [997, 280] on link "Add to Basket" at bounding box center [1007, 300] width 309 height 40
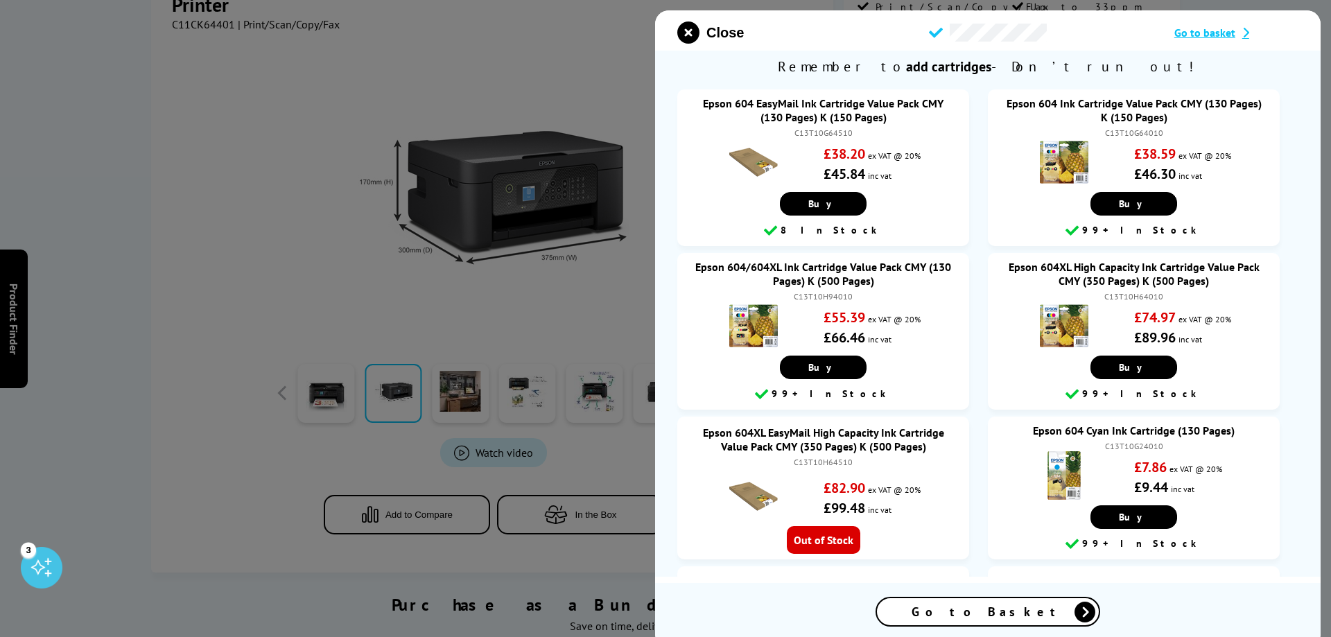
click at [1208, 35] on span "Go to basket" at bounding box center [1205, 33] width 61 height 14
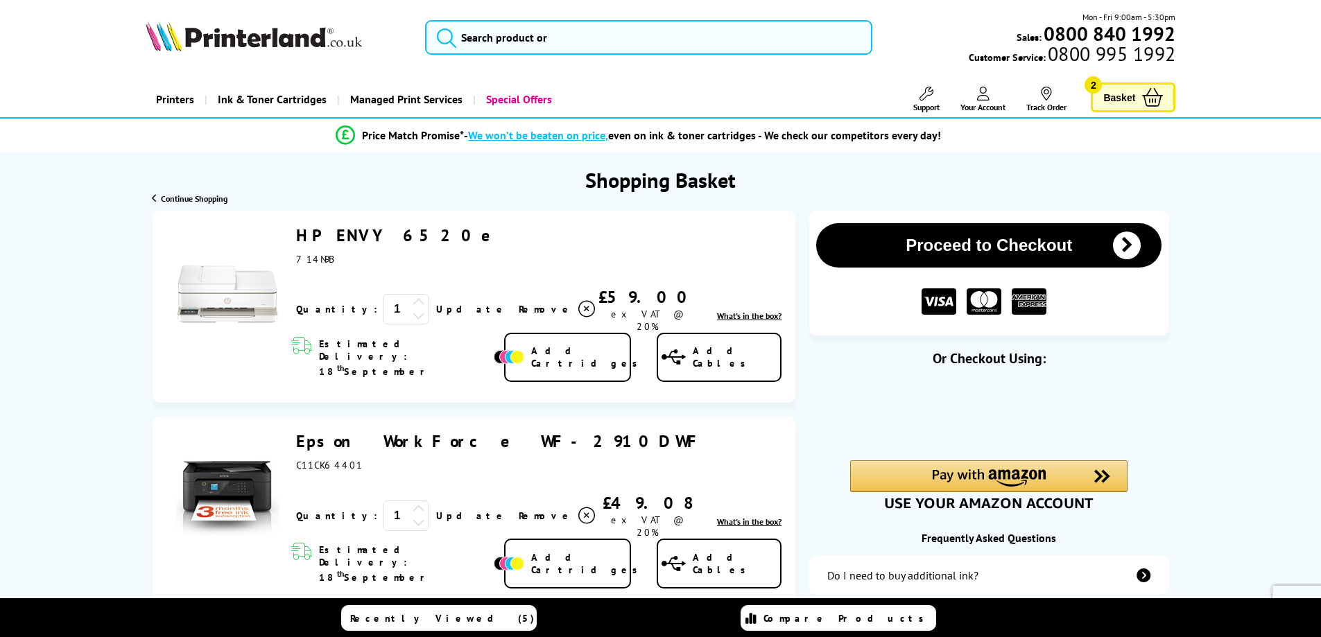
click at [1154, 101] on icon at bounding box center [1152, 97] width 21 height 19
click at [578, 301] on icon at bounding box center [586, 309] width 17 height 17
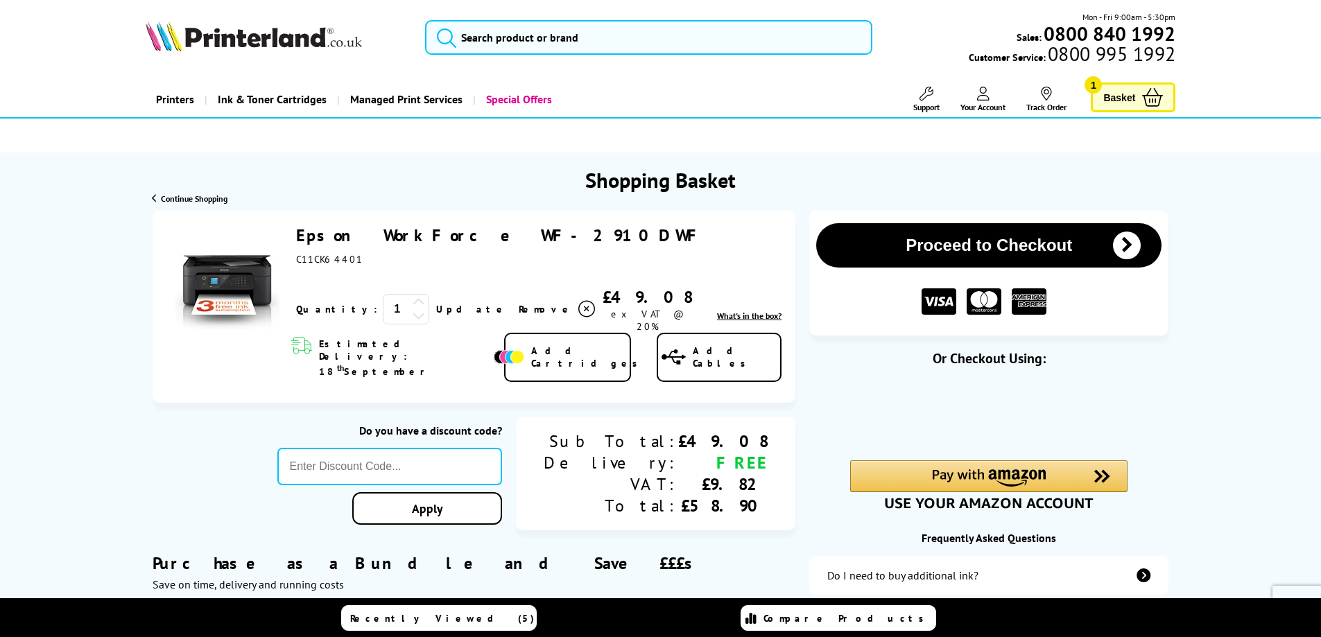
click at [367, 235] on link "Epson WorkForce WF-2910DWF" at bounding box center [500, 235] width 409 height 21
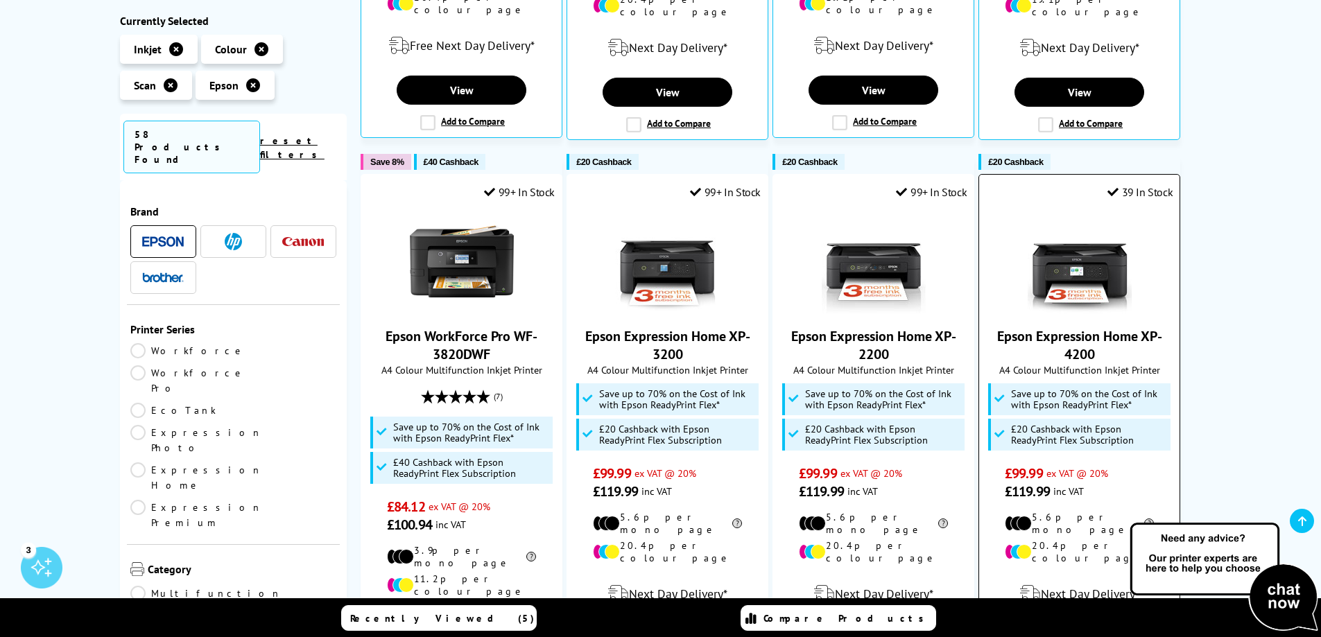
scroll to position [809, 0]
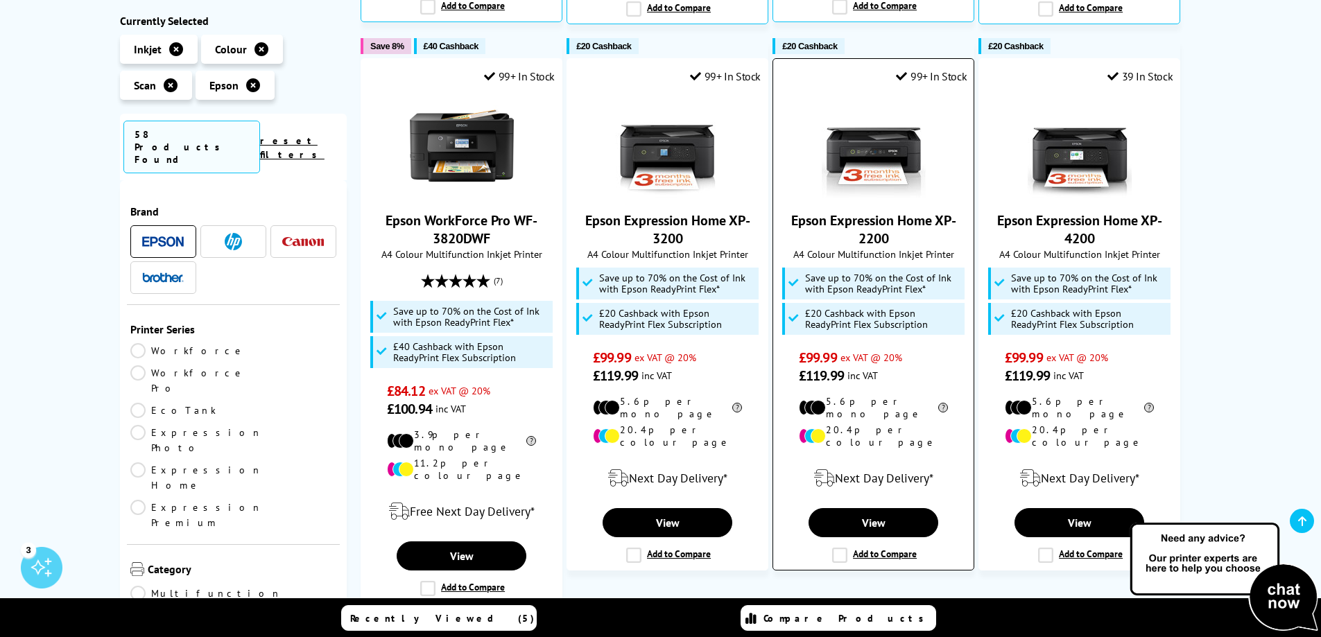
click at [855, 130] on img at bounding box center [874, 146] width 104 height 104
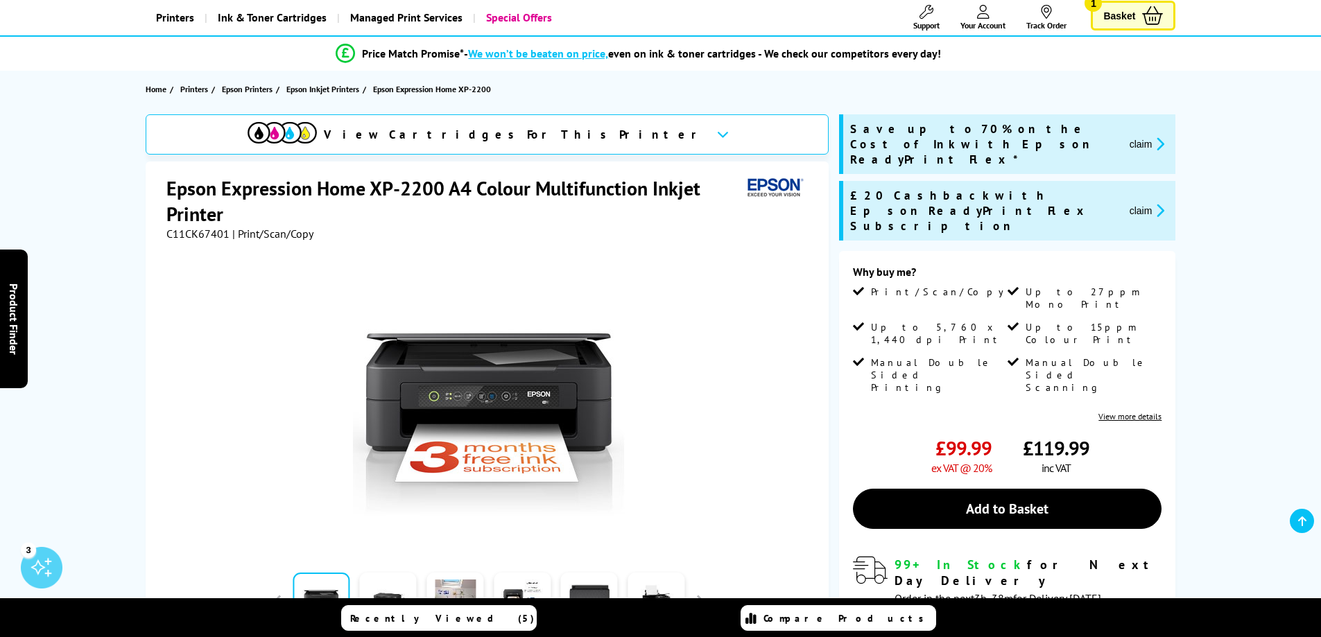
scroll to position [116, 0]
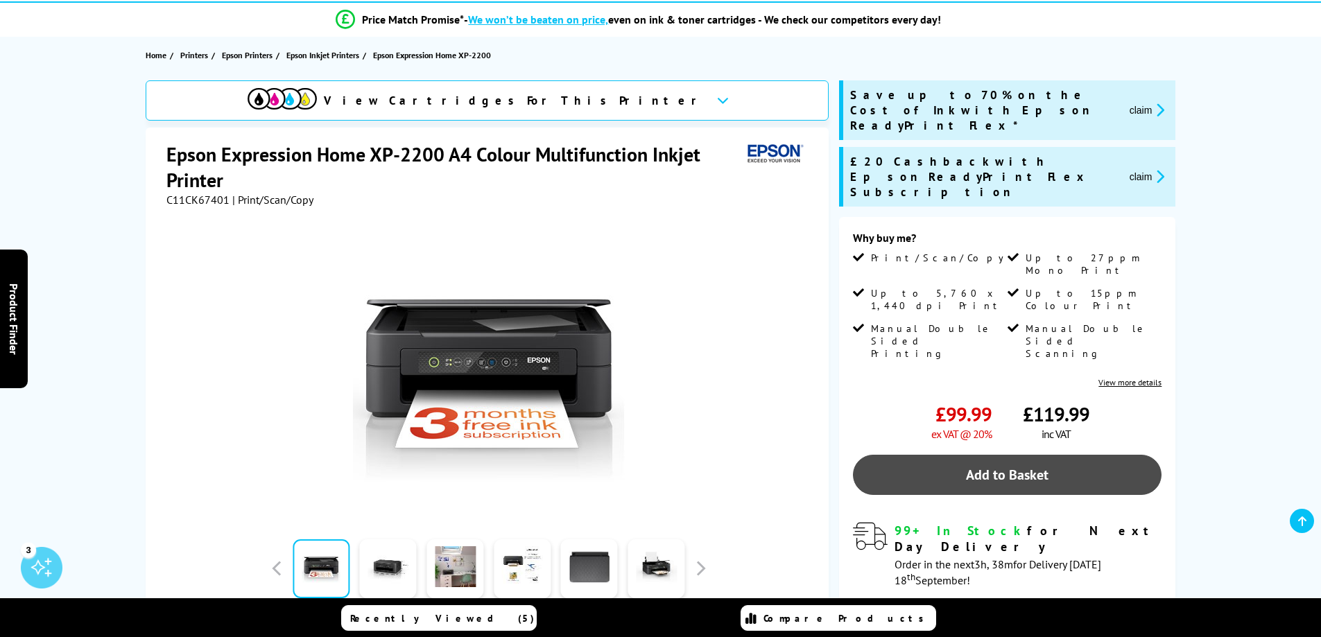
click at [1004, 455] on link "Add to Basket" at bounding box center [1007, 475] width 309 height 40
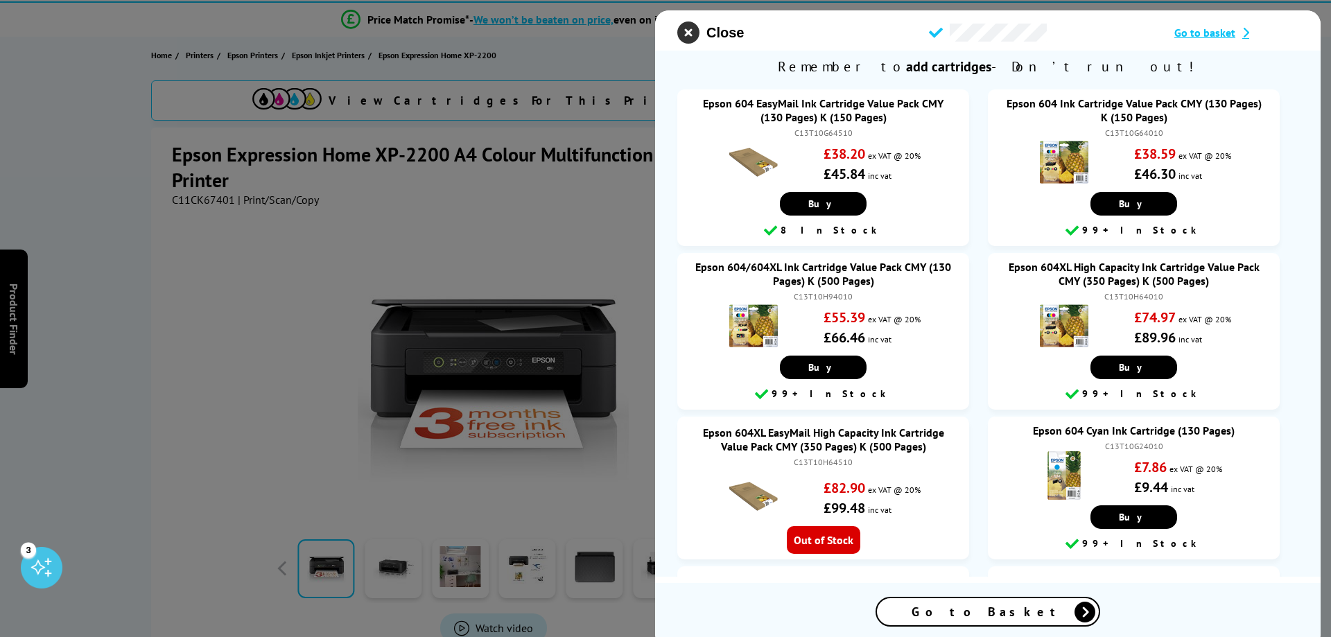
click at [688, 35] on icon "close modal" at bounding box center [688, 32] width 22 height 22
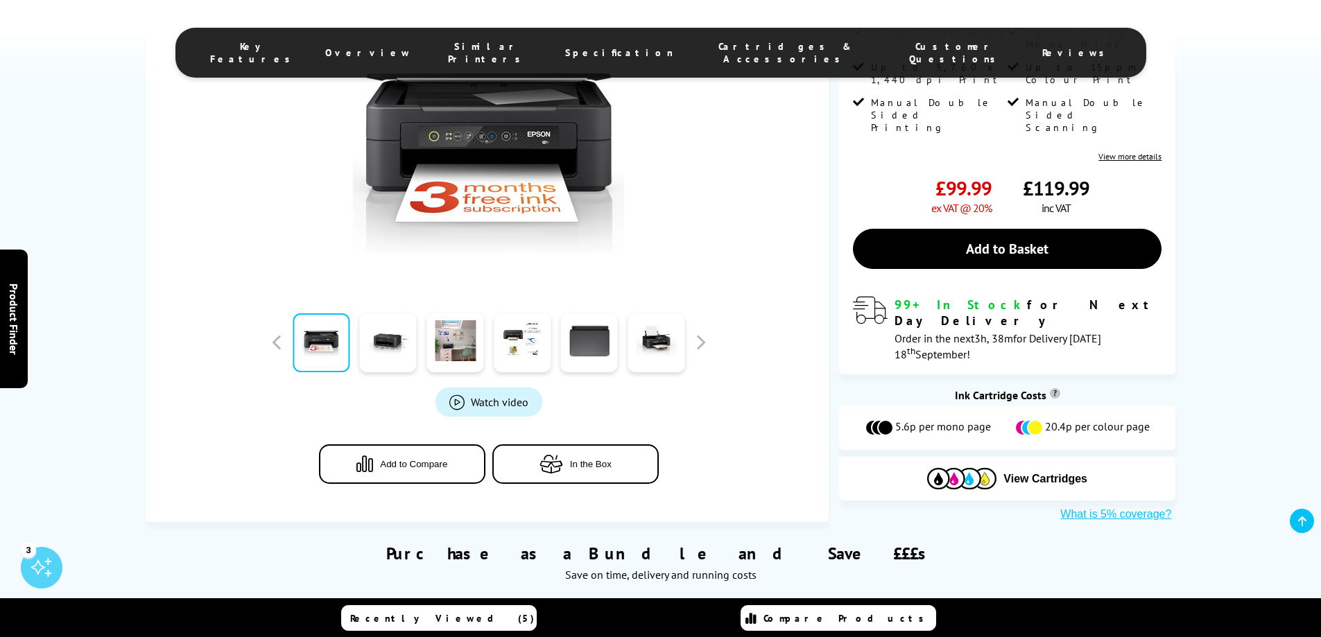
scroll to position [347, 0]
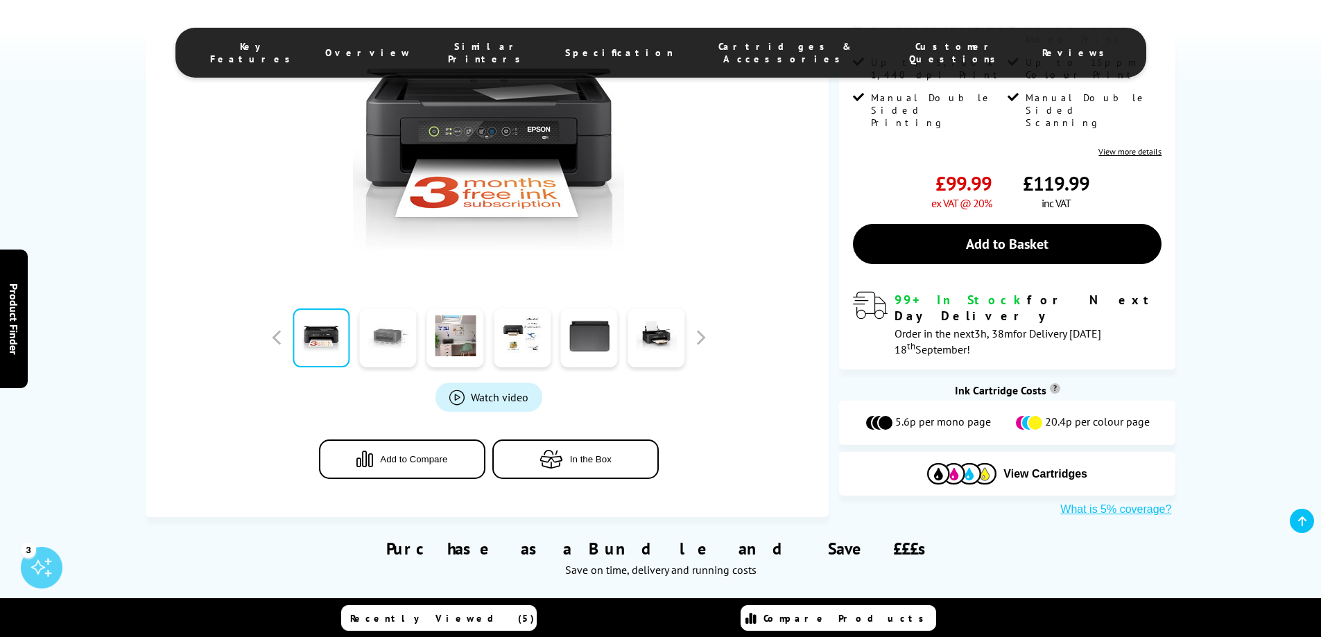
click at [372, 345] on link at bounding box center [388, 338] width 57 height 59
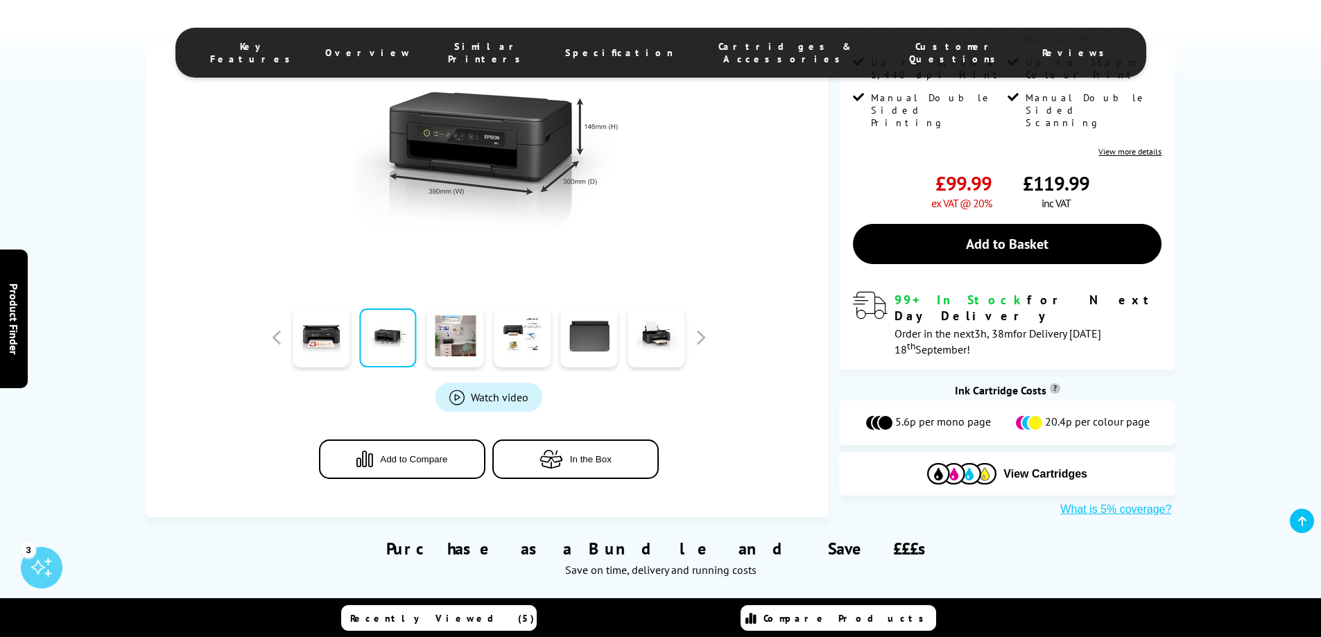
scroll to position [231, 0]
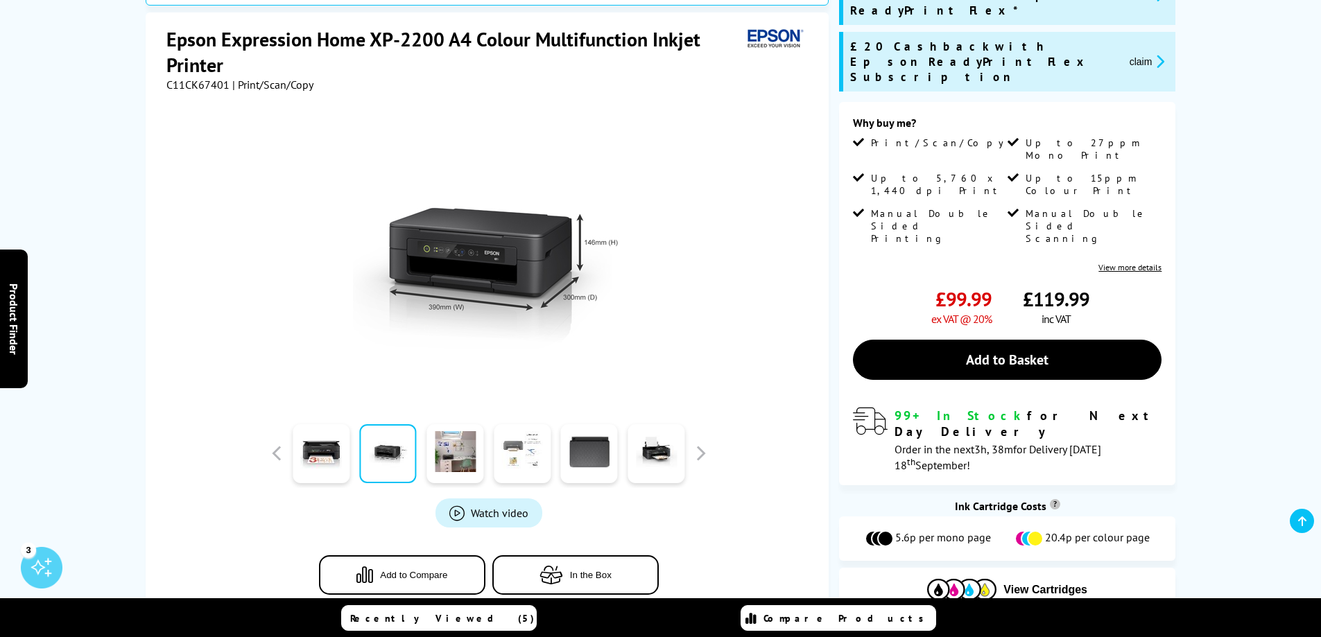
click at [515, 452] on link at bounding box center [522, 453] width 57 height 59
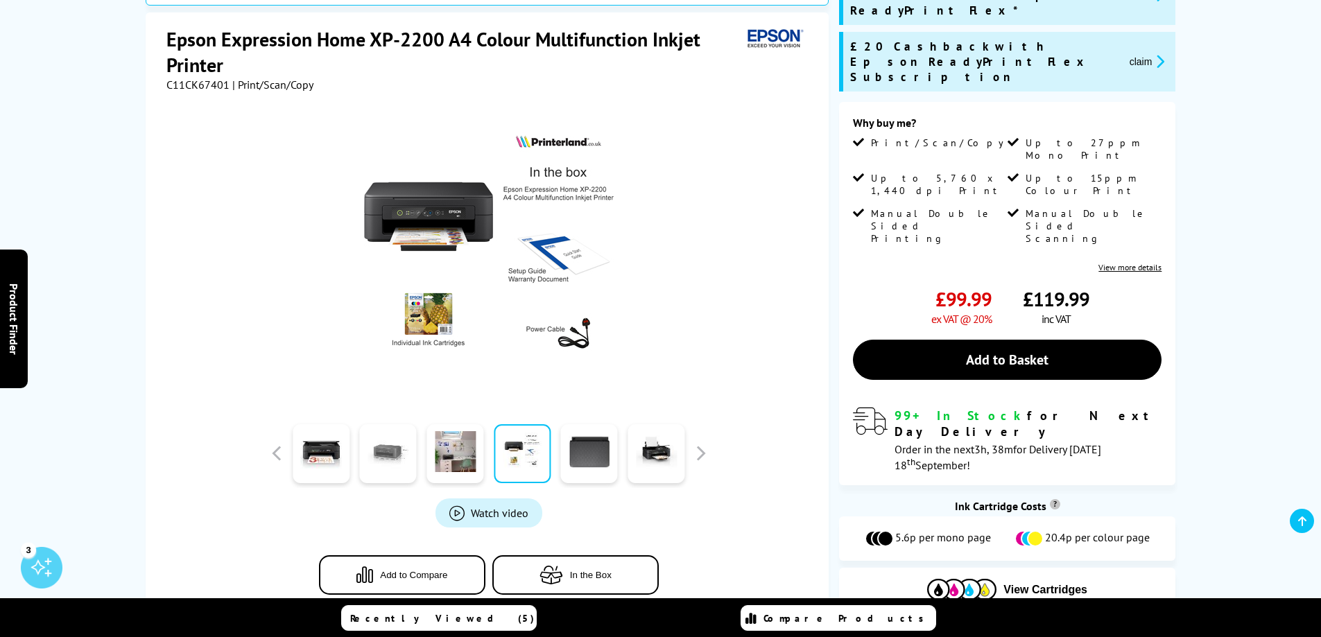
click at [379, 465] on link at bounding box center [388, 453] width 57 height 59
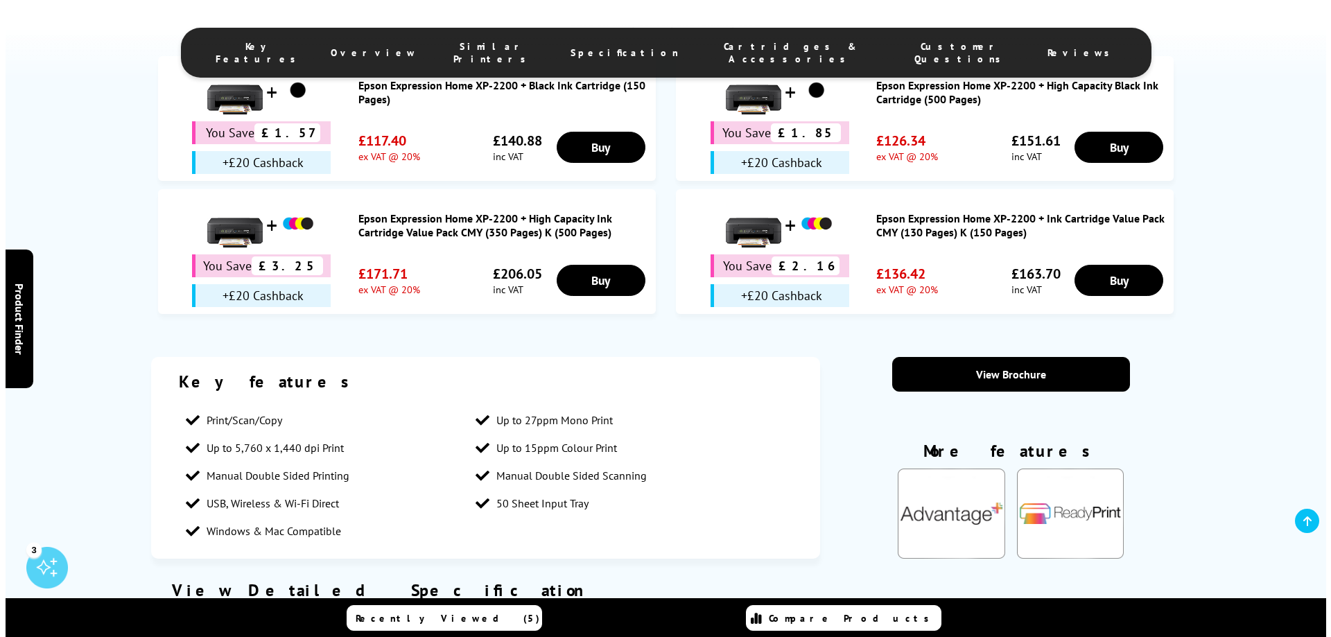
scroll to position [924, 0]
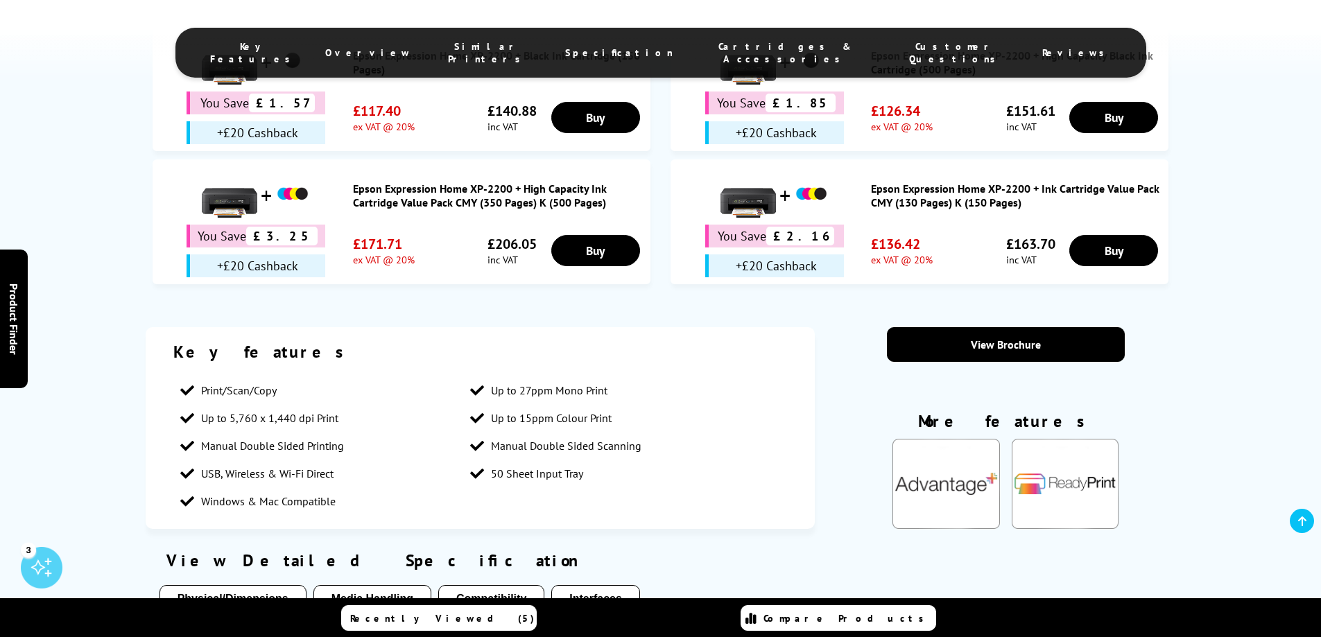
click at [443, 617] on span "Recently Viewed (5)" at bounding box center [442, 618] width 184 height 12
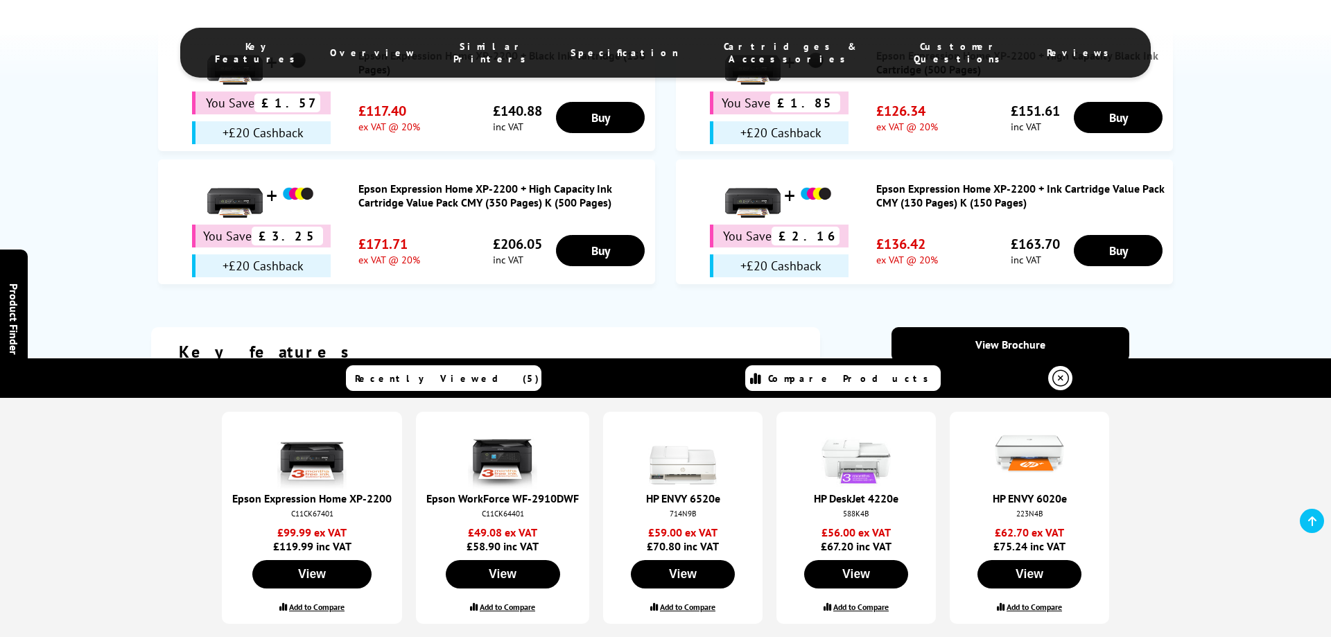
click at [329, 608] on label "Add to Compare" at bounding box center [316, 607] width 55 height 10
click at [0, 0] on input "Add to Compare" at bounding box center [0, 0] width 0 height 0
click at [515, 610] on label "Add to Compare" at bounding box center [507, 607] width 55 height 10
click at [0, 0] on input "Add to Compare" at bounding box center [0, 0] width 0 height 0
click at [861, 381] on span "Compare Products (2)" at bounding box center [852, 378] width 176 height 25
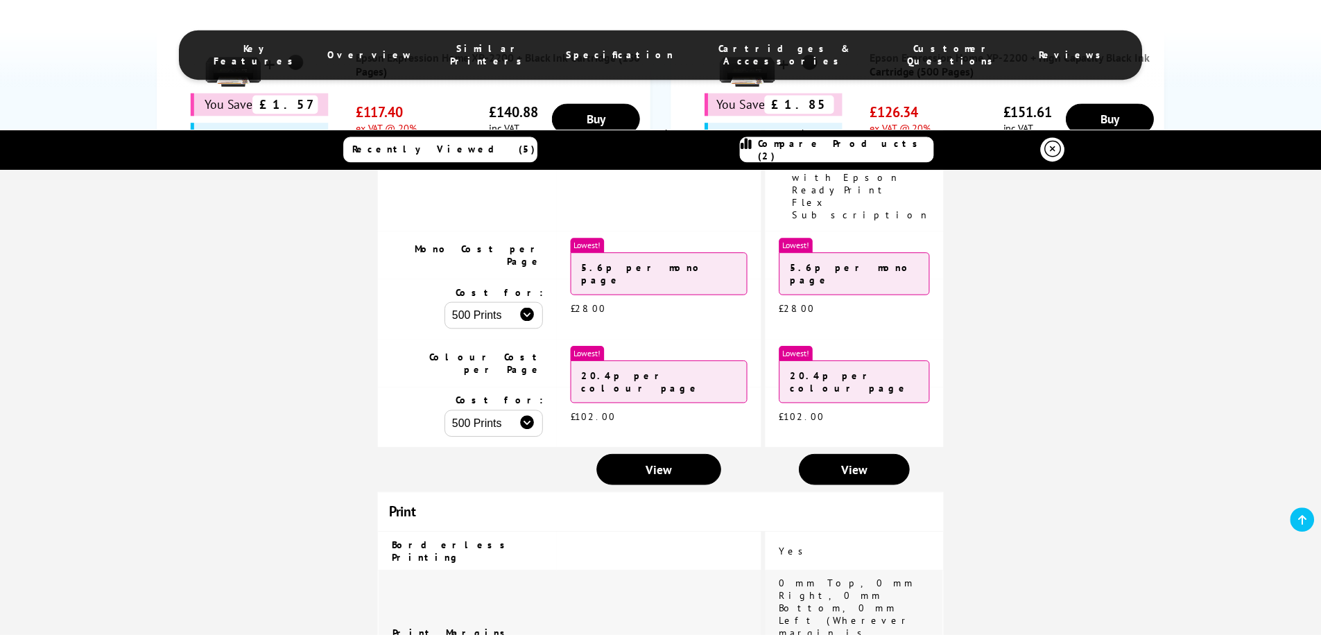
scroll to position [0, 0]
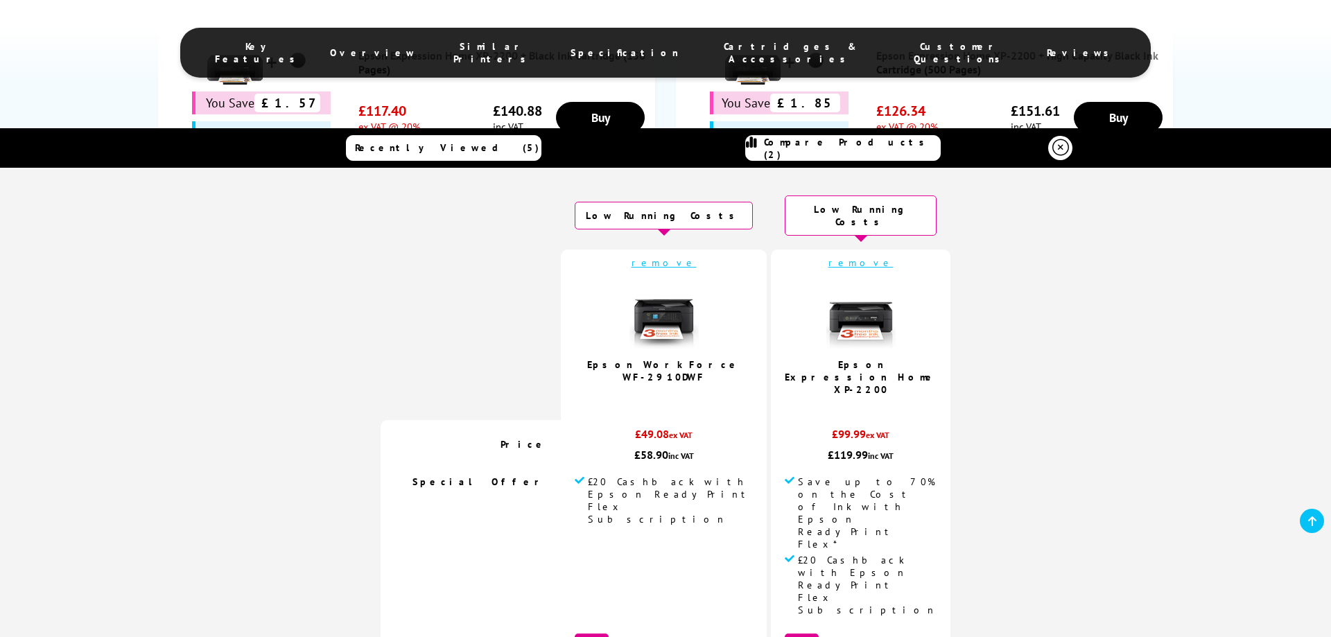
drag, startPoint x: 1058, startPoint y: 147, endPoint x: 1057, endPoint y: 161, distance: 13.9
click at [1058, 147] on icon at bounding box center [1061, 147] width 17 height 17
